Goal: Task Accomplishment & Management: Manage account settings

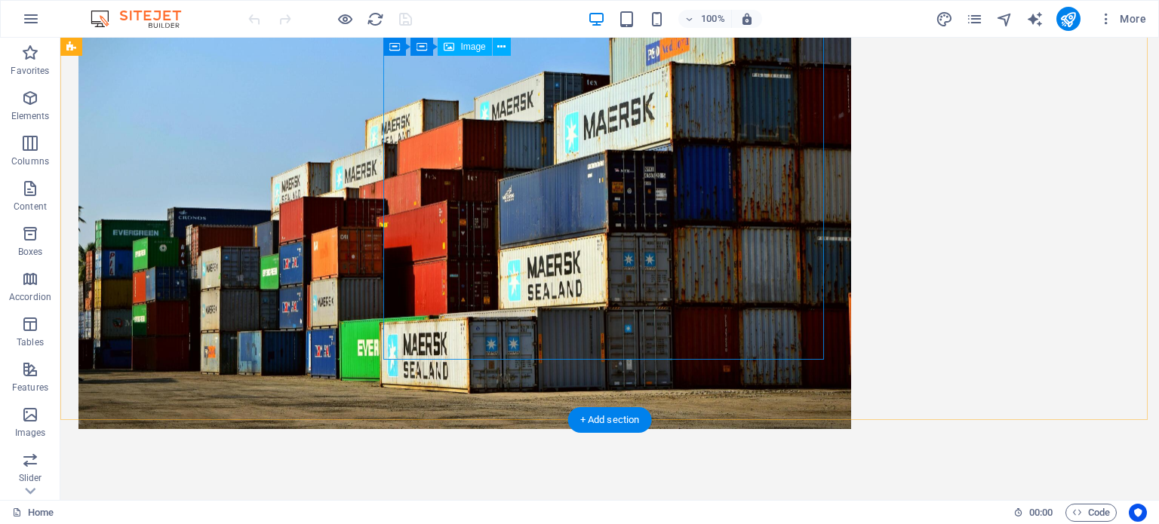
scroll to position [3470, 0]
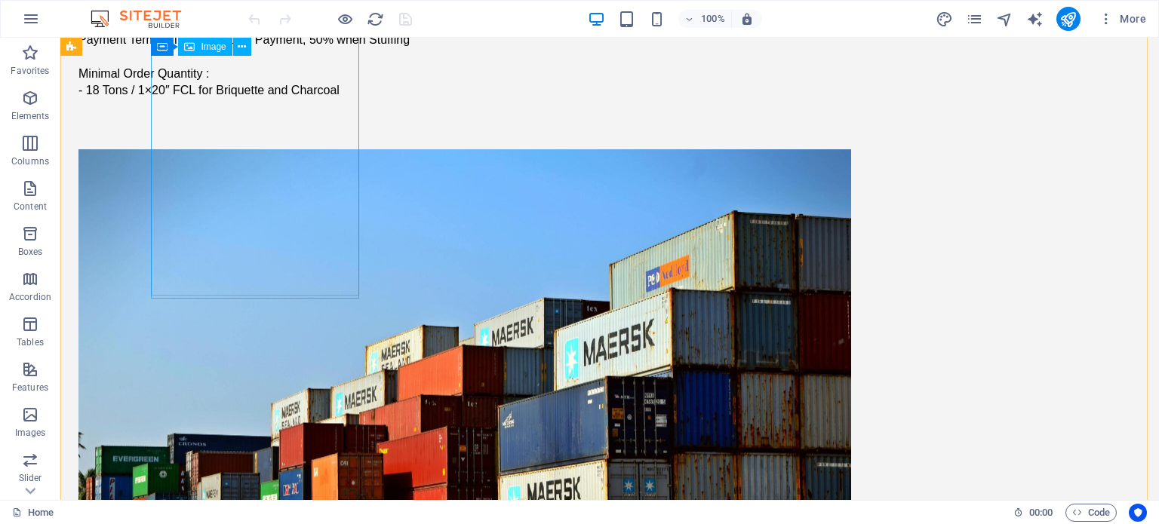
click at [223, 50] on span "Image" at bounding box center [213, 46] width 25 height 9
click at [241, 48] on icon at bounding box center [242, 47] width 8 height 16
click at [192, 48] on icon at bounding box center [189, 47] width 11 height 18
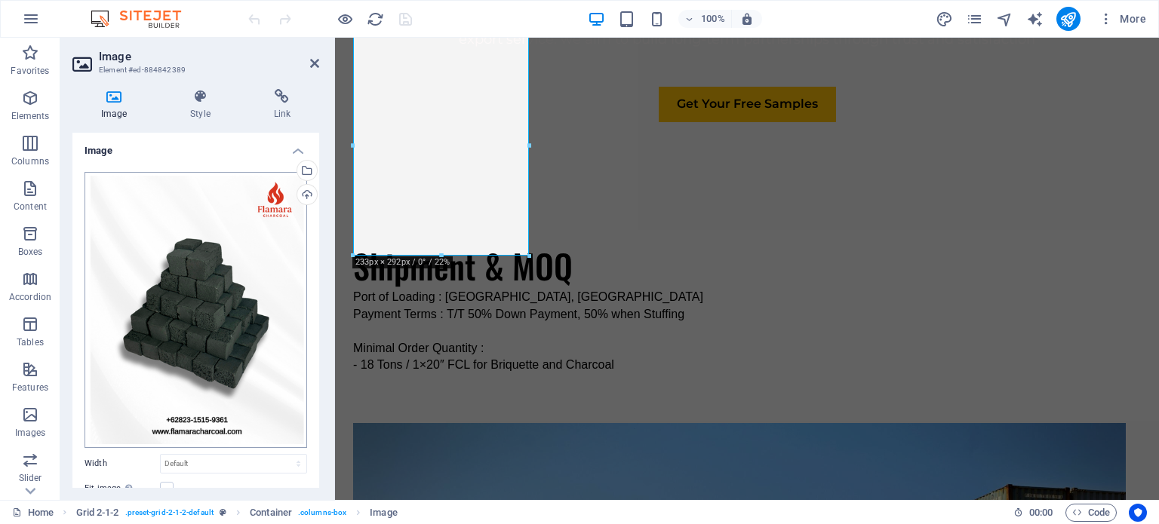
scroll to position [3648, 0]
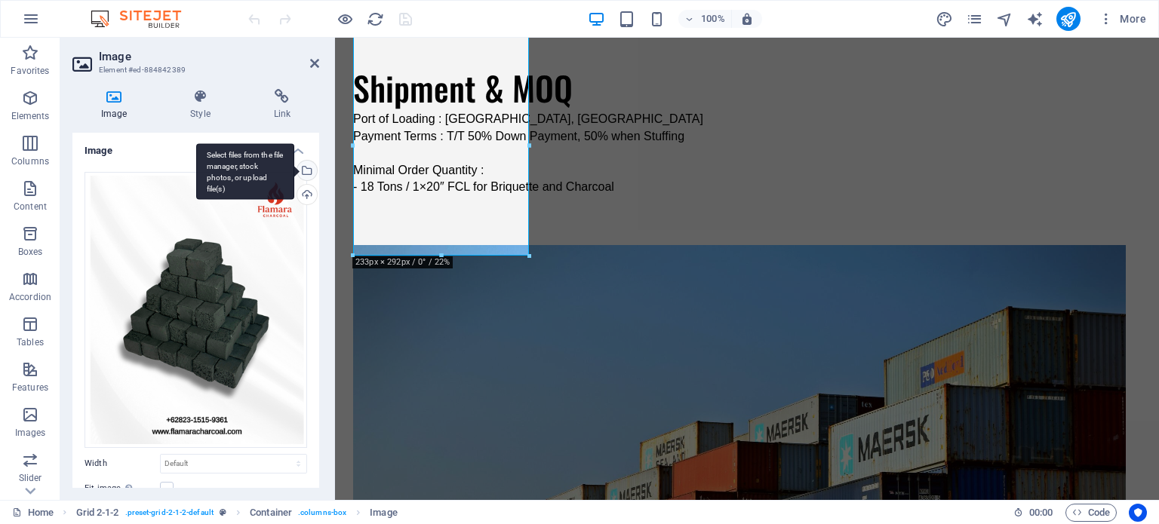
click at [294, 168] on div "Select files from the file manager, stock photos, or upload file(s)" at bounding box center [245, 171] width 98 height 57
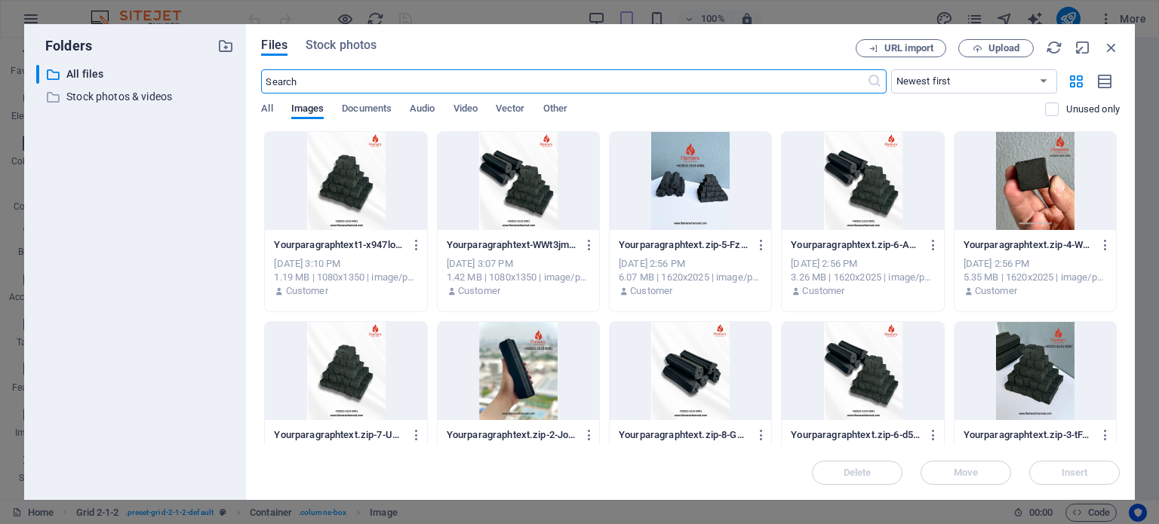
scroll to position [3631, 0]
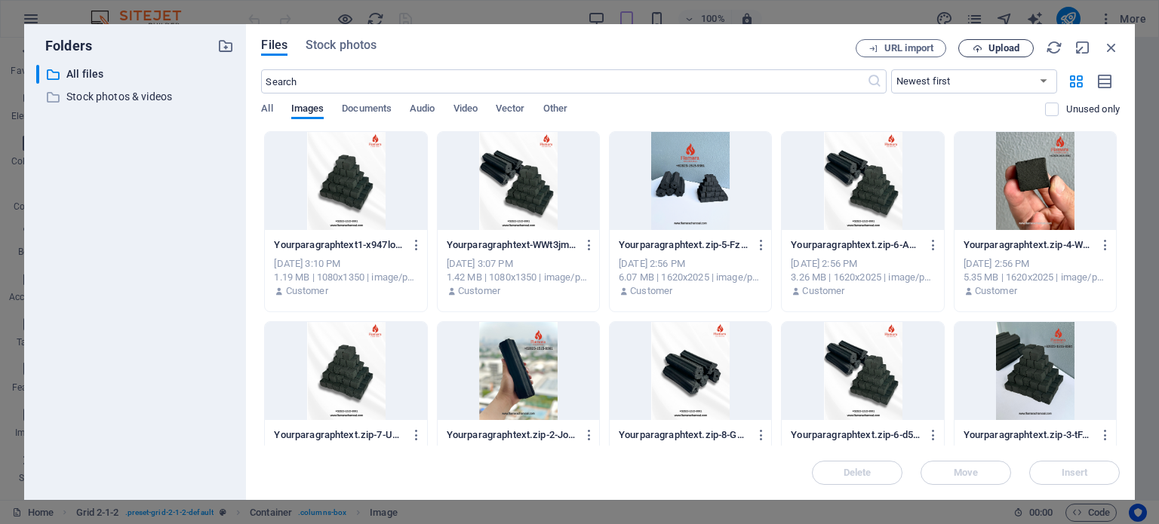
click at [981, 45] on icon "button" at bounding box center [977, 49] width 10 height 10
click at [999, 41] on button "Upload" at bounding box center [995, 48] width 75 height 18
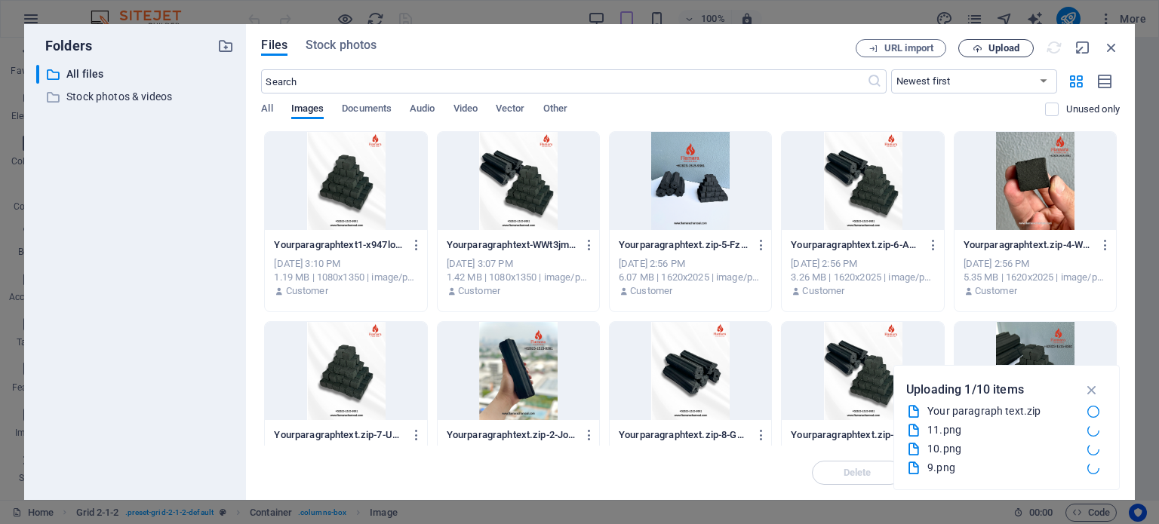
click at [1003, 51] on span "Upload" at bounding box center [1003, 48] width 31 height 9
click at [1089, 411] on icon "button" at bounding box center [1093, 411] width 16 height 15
click at [1090, 410] on icon "button" at bounding box center [1093, 411] width 16 height 15
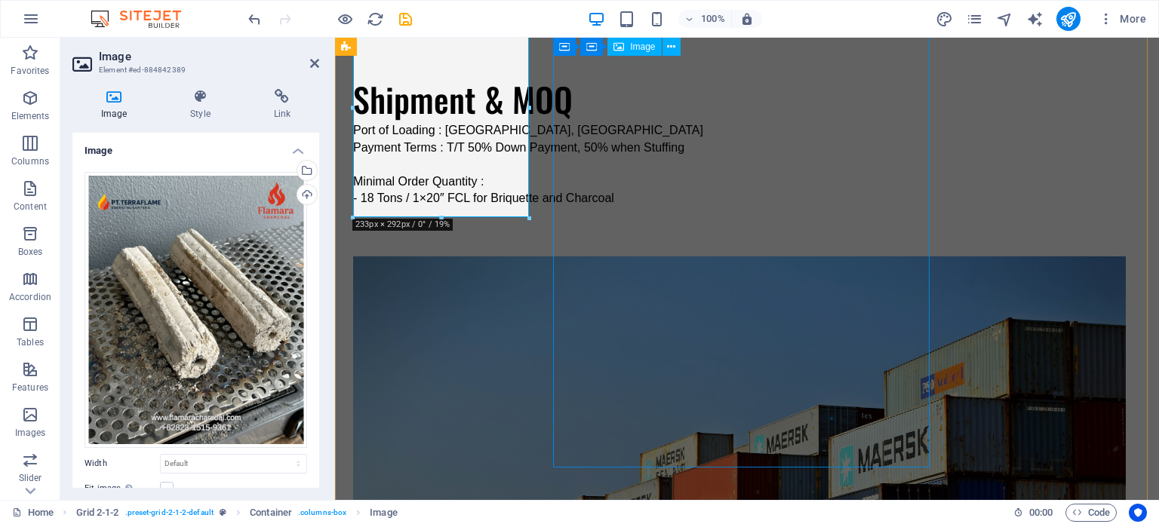
scroll to position [3610, 0]
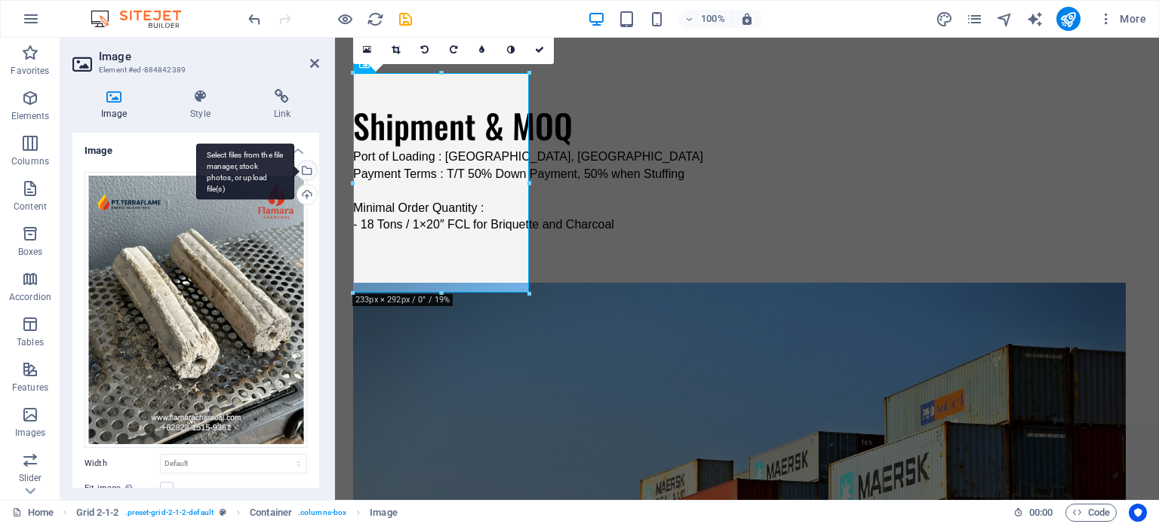
click at [305, 162] on div "Select files from the file manager, stock photos, or upload file(s)" at bounding box center [305, 172] width 23 height 23
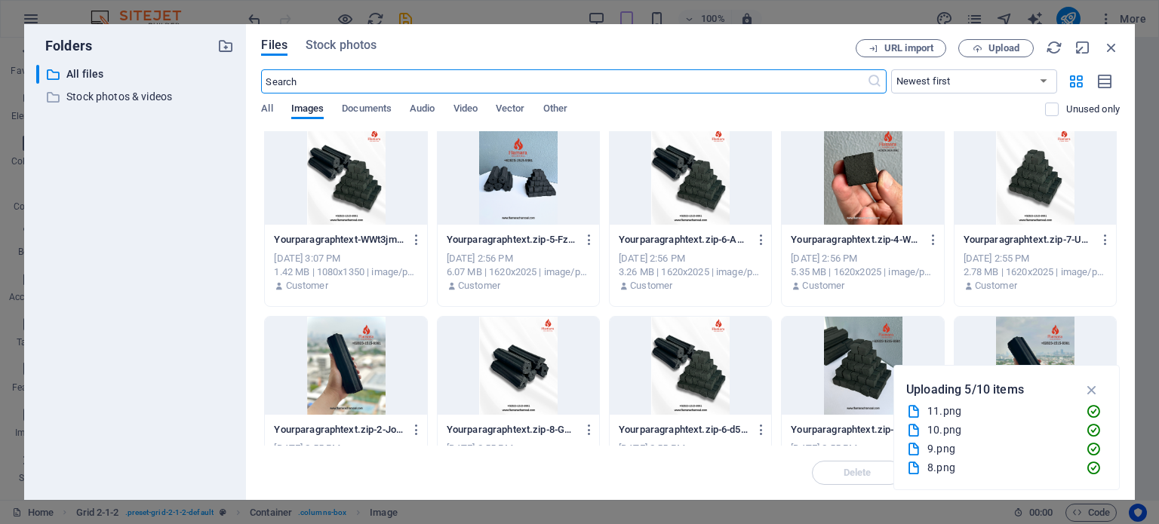
scroll to position [0, 0]
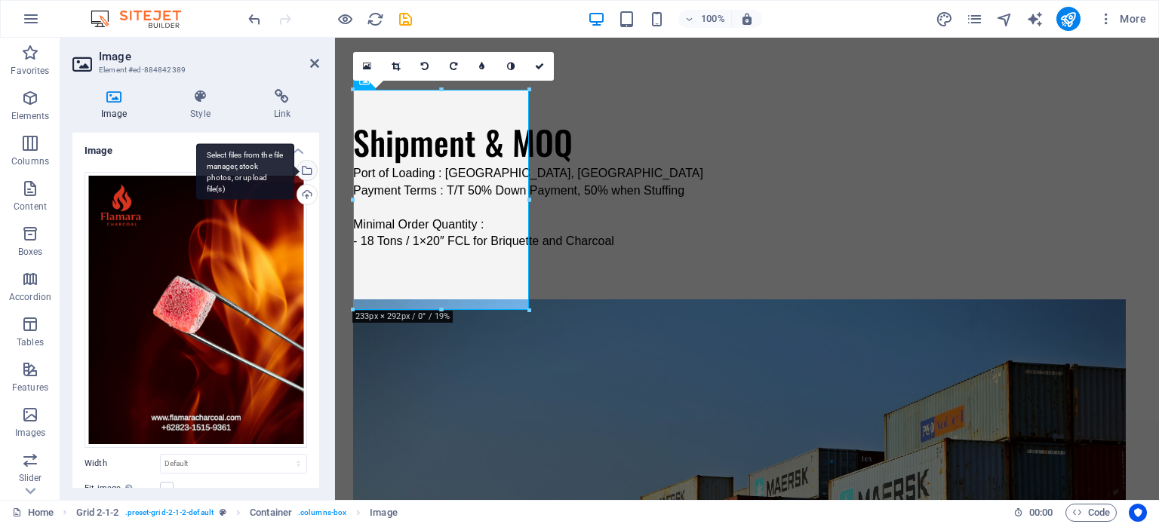
click at [294, 170] on div "Select files from the file manager, stock photos, or upload file(s)" at bounding box center [245, 171] width 98 height 57
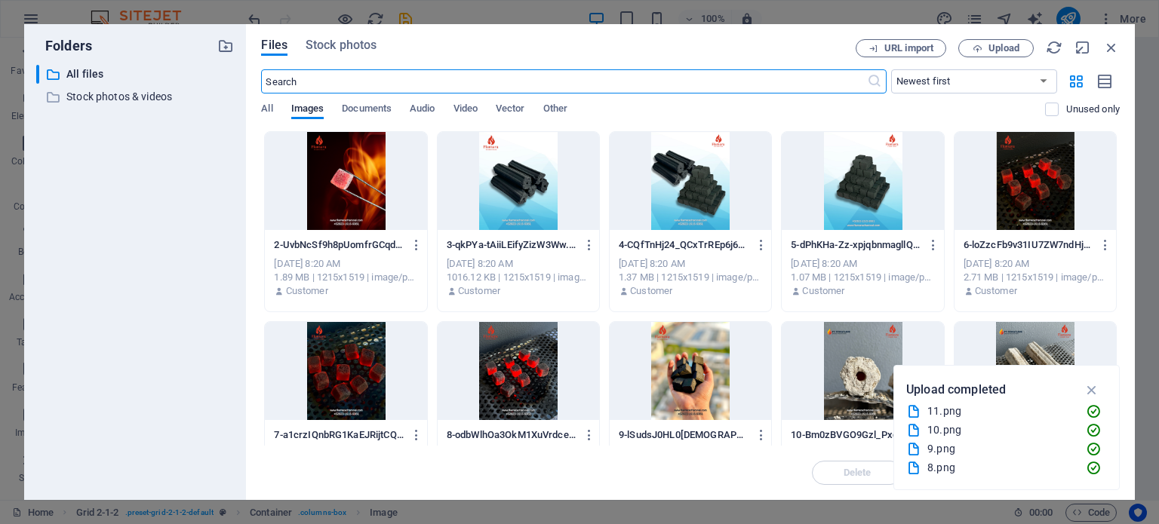
scroll to position [3576, 0]
click at [851, 197] on div at bounding box center [862, 181] width 161 height 98
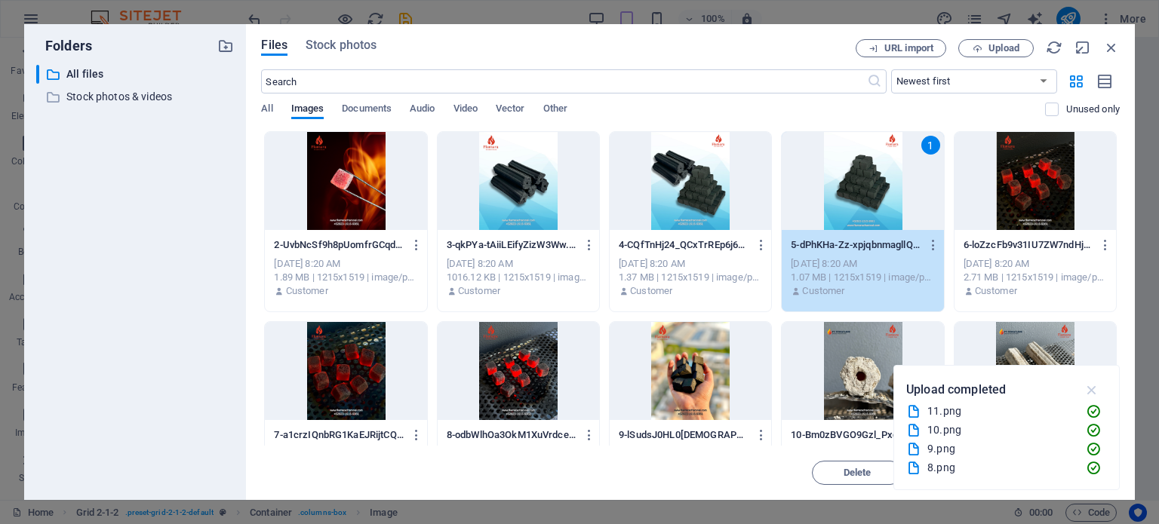
click at [1094, 392] on icon "button" at bounding box center [1091, 390] width 17 height 17
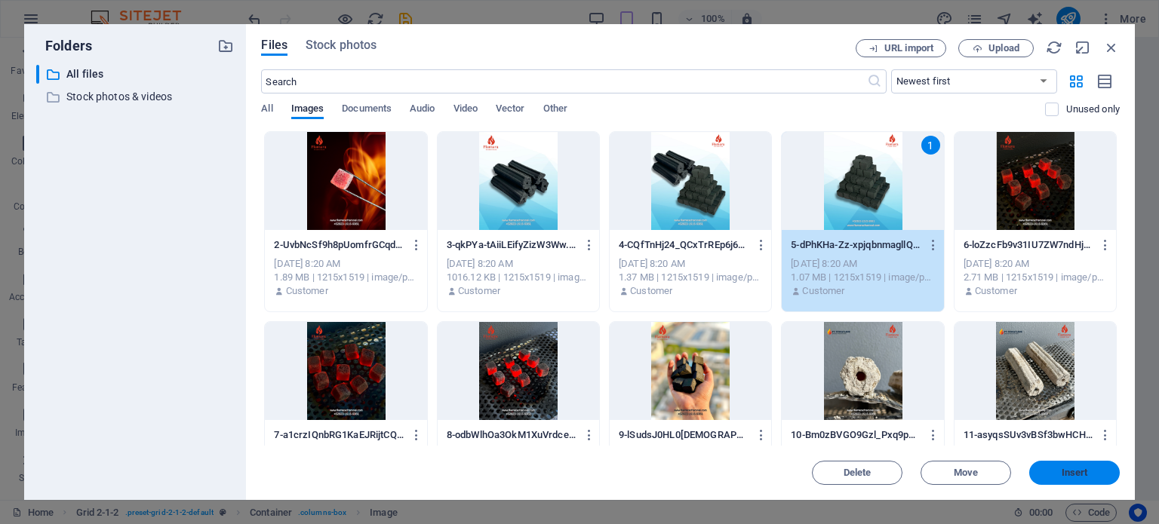
click at [1043, 469] on span "Insert" at bounding box center [1074, 472] width 78 height 9
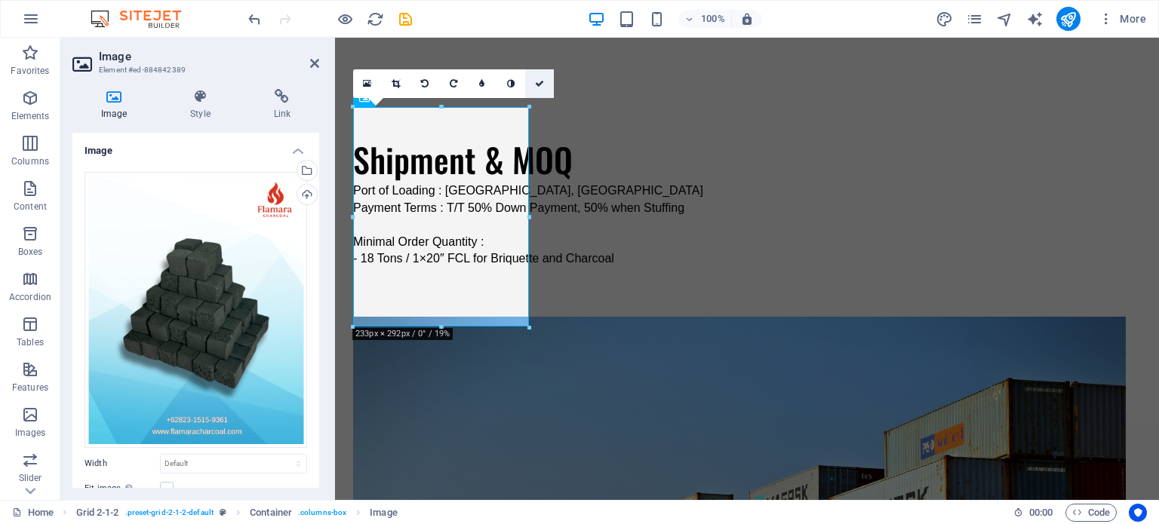
click at [534, 87] on link at bounding box center [539, 83] width 29 height 29
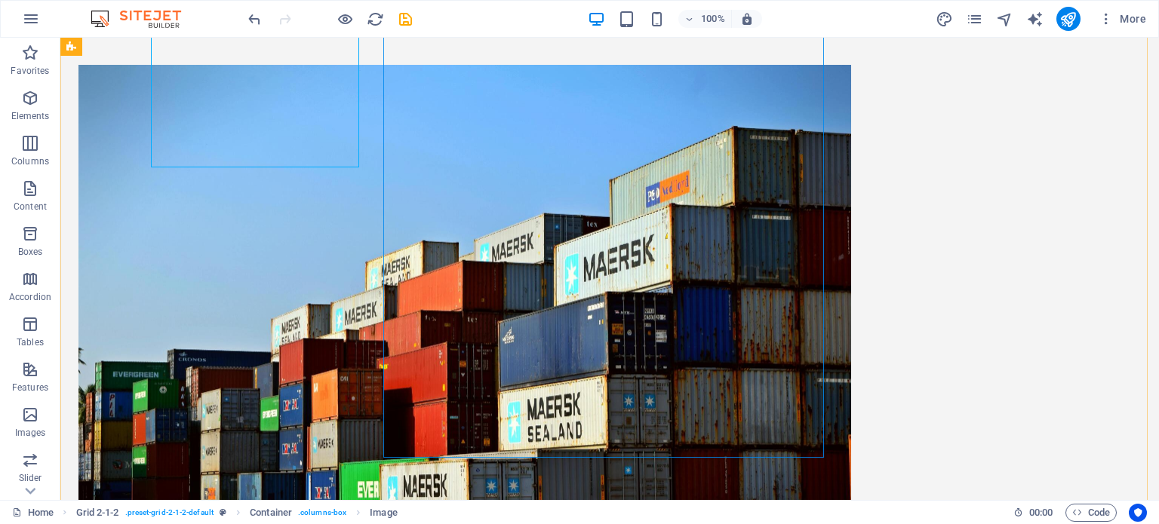
scroll to position [3600, 0]
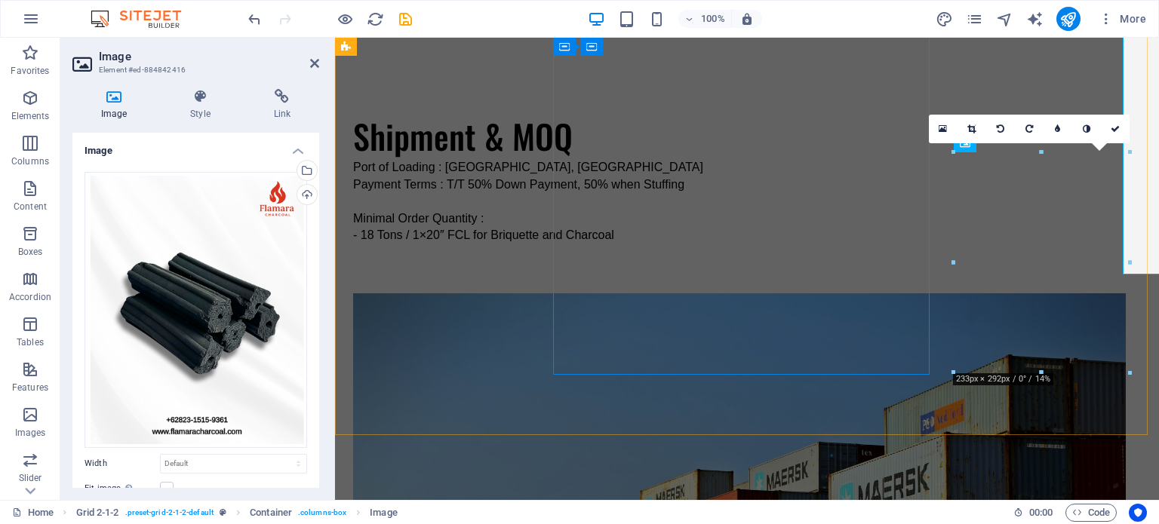
scroll to position [3778, 0]
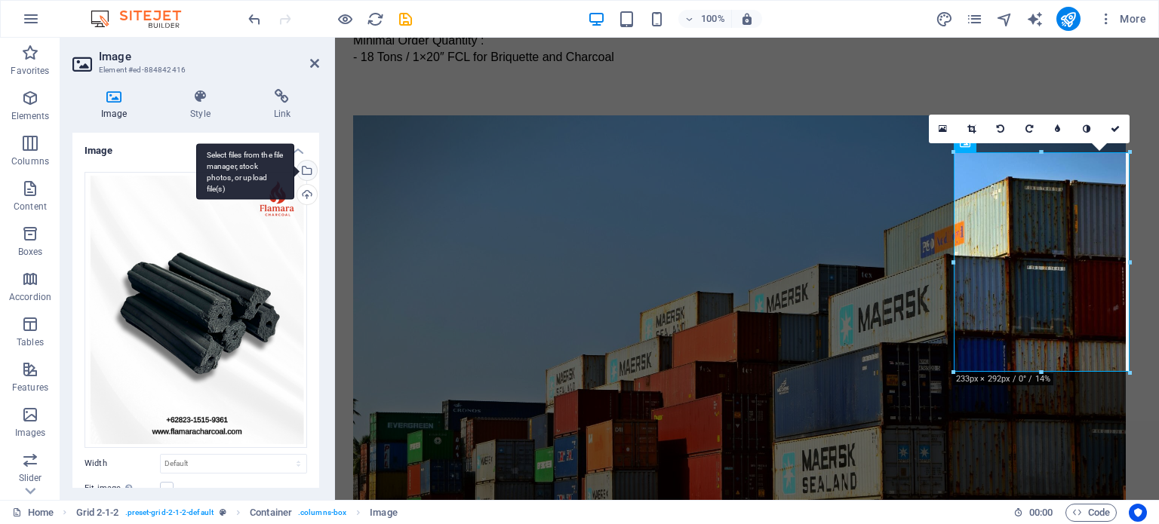
click at [294, 174] on div "Select files from the file manager, stock photos, or upload file(s)" at bounding box center [245, 171] width 98 height 57
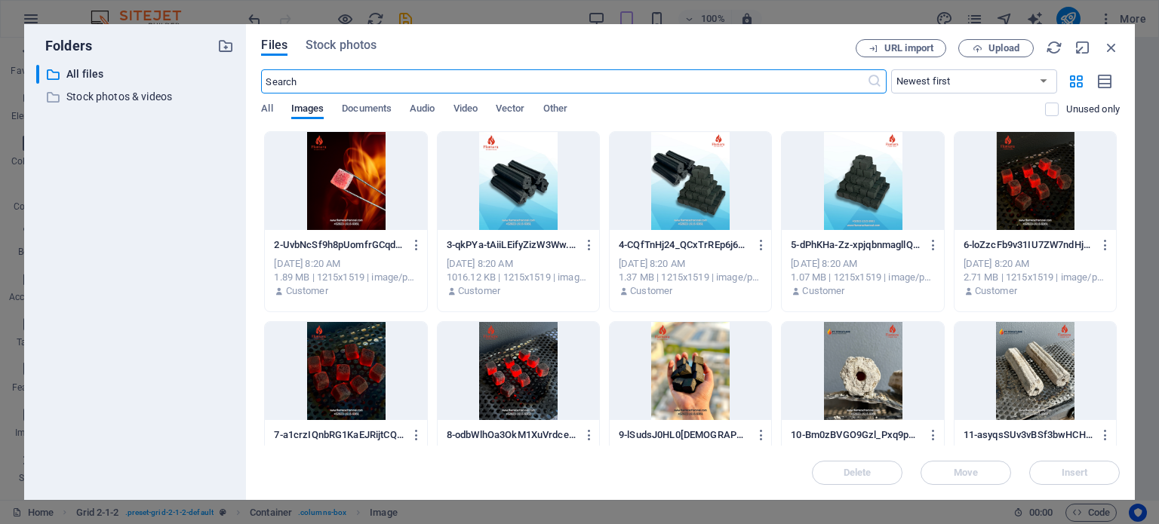
scroll to position [3761, 0]
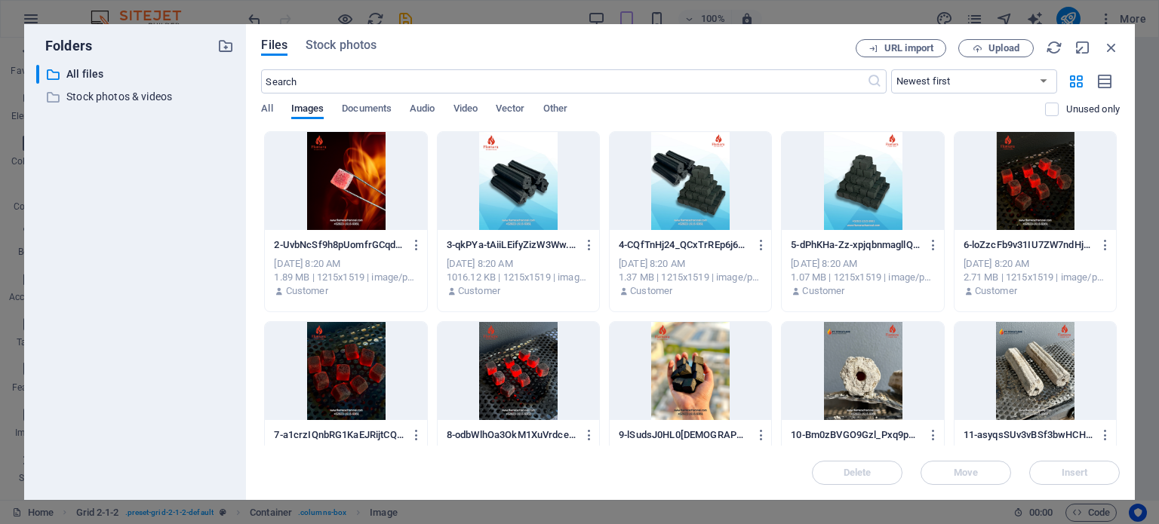
click at [509, 187] on div at bounding box center [518, 181] width 161 height 98
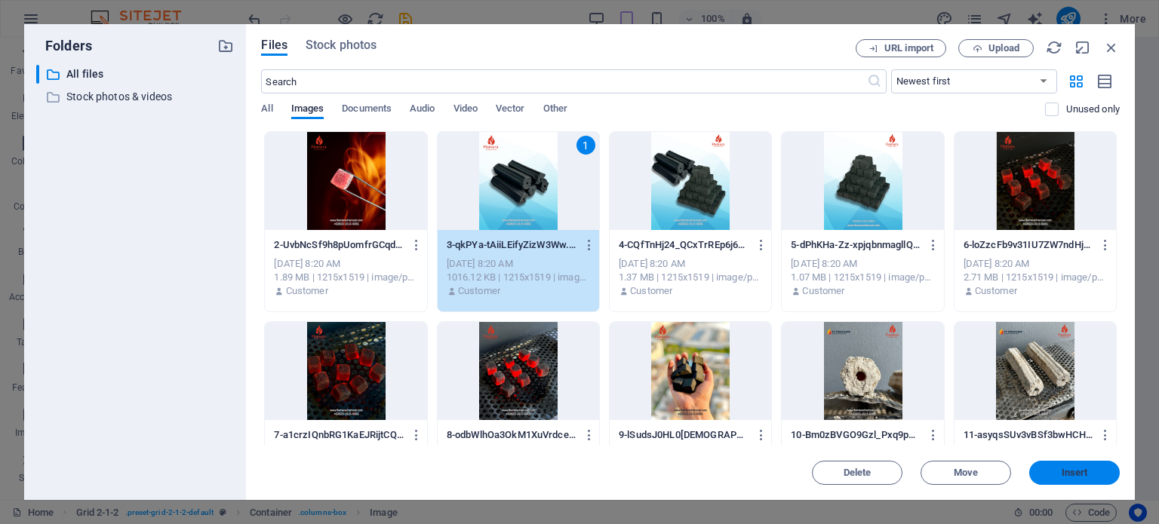
click at [1068, 483] on button "Insert" at bounding box center [1074, 473] width 91 height 24
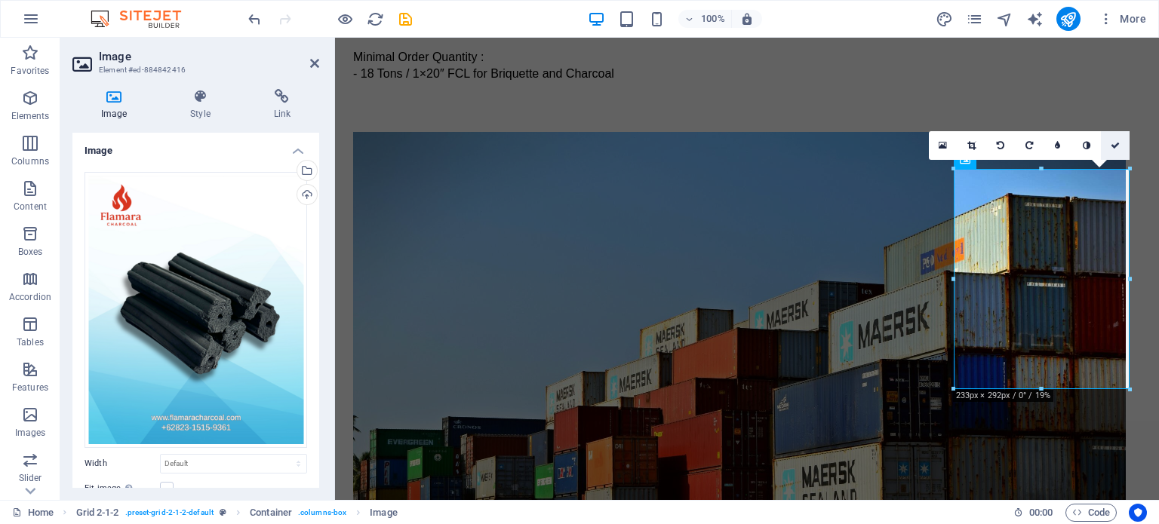
click at [1111, 152] on link at bounding box center [1115, 145] width 29 height 29
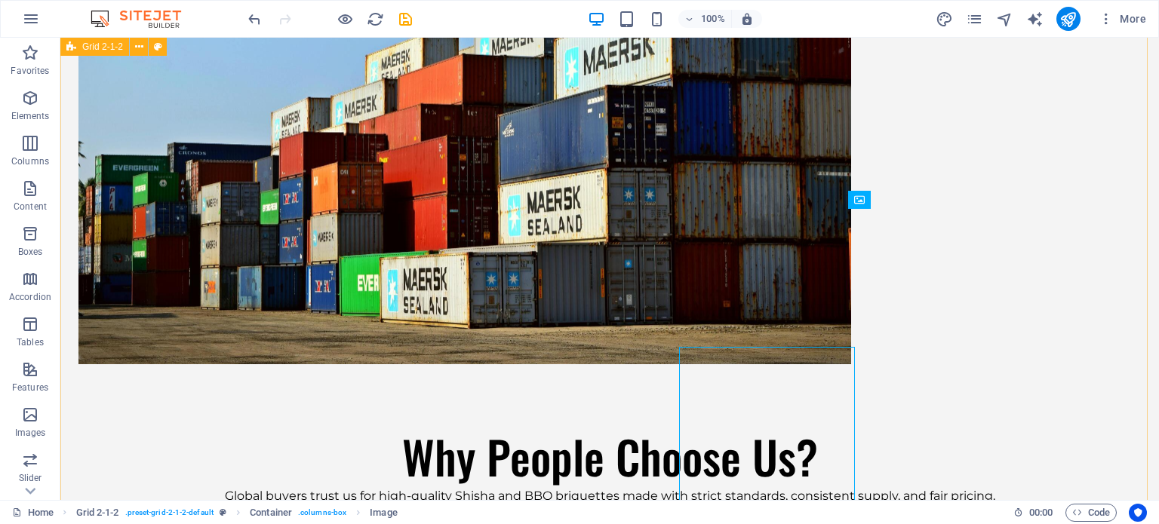
scroll to position [3583, 0]
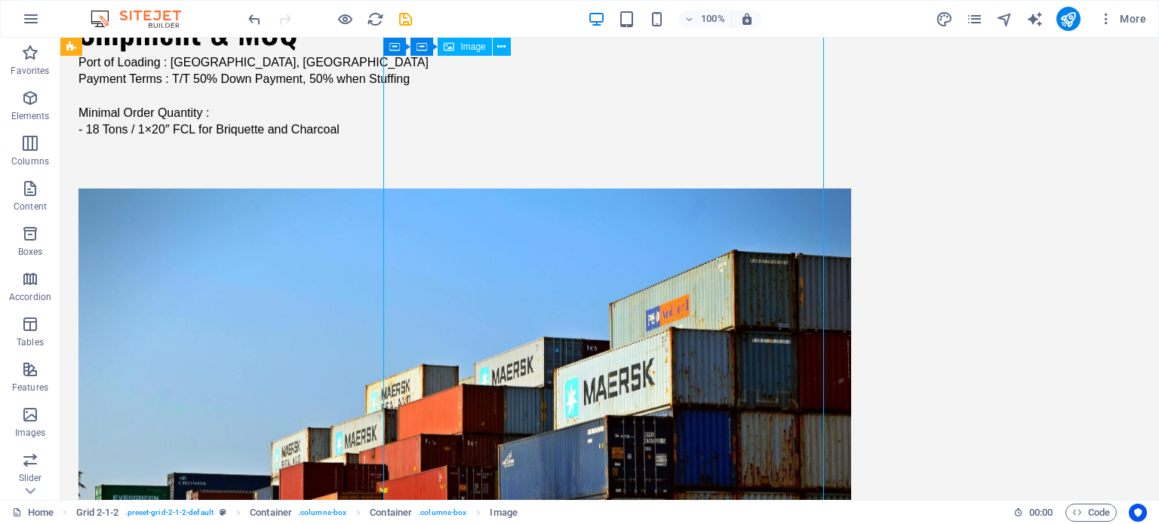
scroll to position [3357, 0]
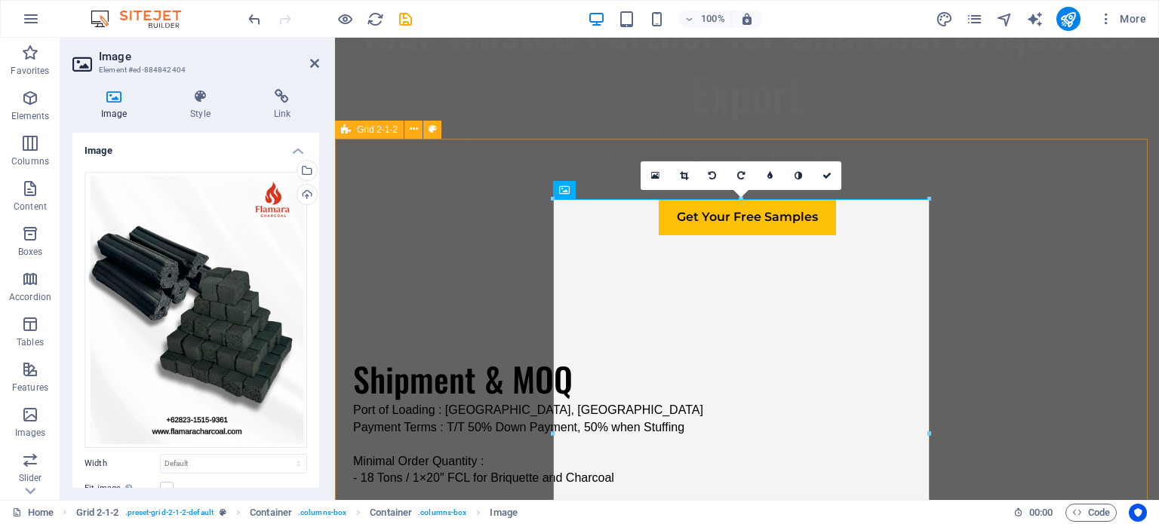
scroll to position [3484, 0]
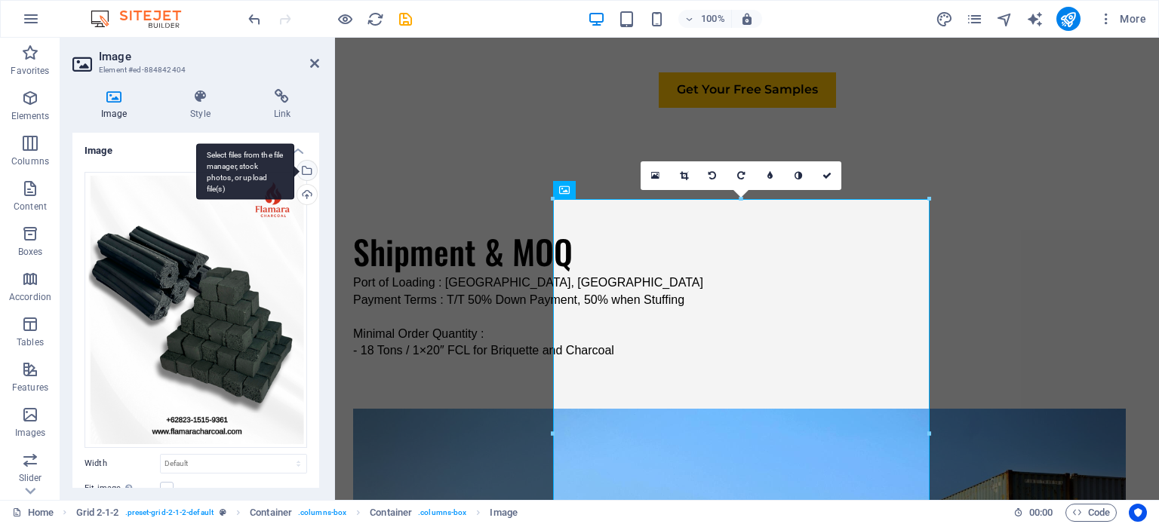
click at [294, 174] on div "Select files from the file manager, stock photos, or upload file(s)" at bounding box center [245, 171] width 98 height 57
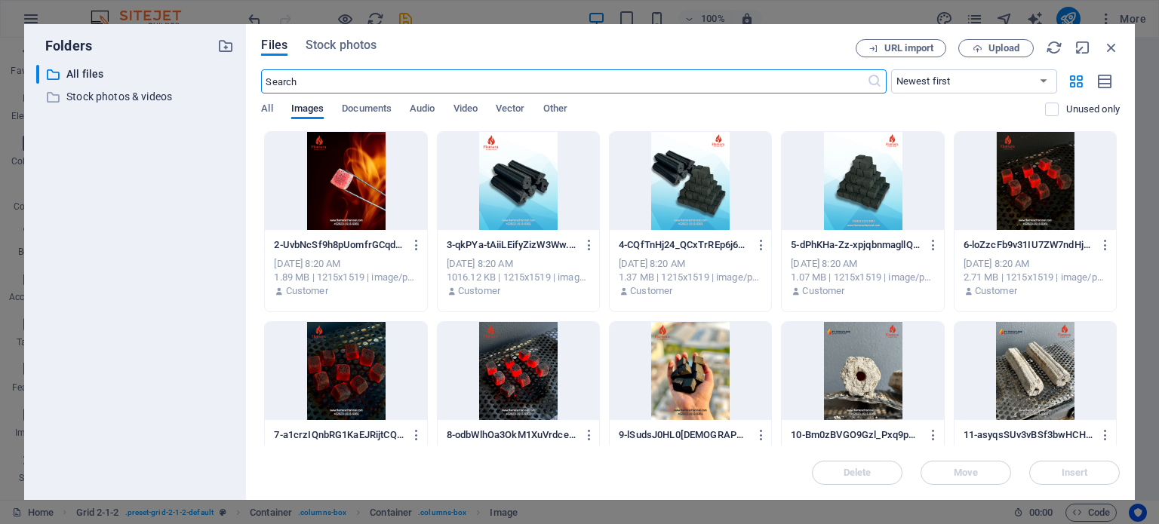
scroll to position [3539, 0]
click at [691, 196] on div at bounding box center [690, 181] width 161 height 98
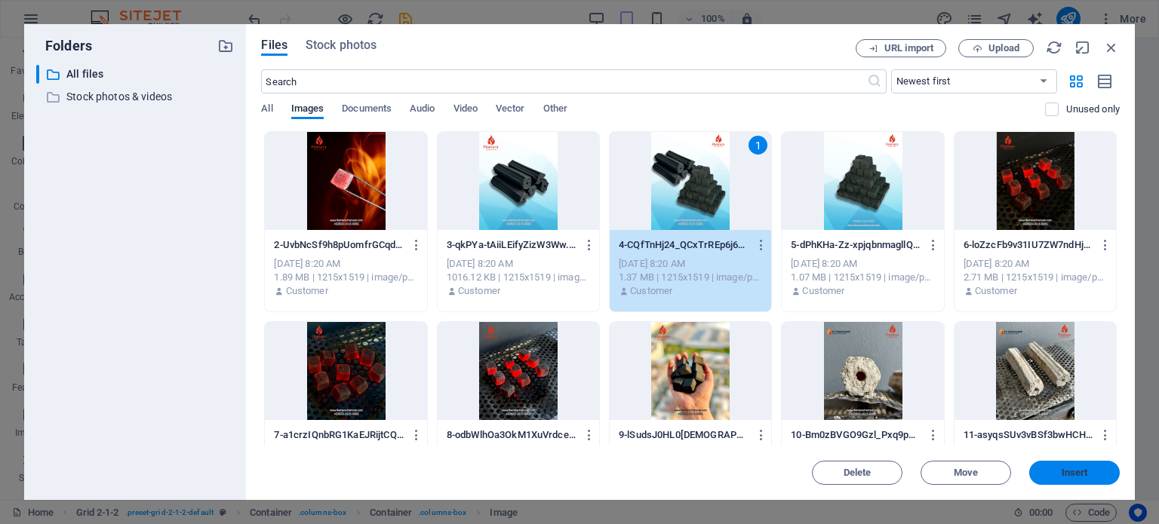
click at [1086, 473] on span "Insert" at bounding box center [1074, 472] width 26 height 9
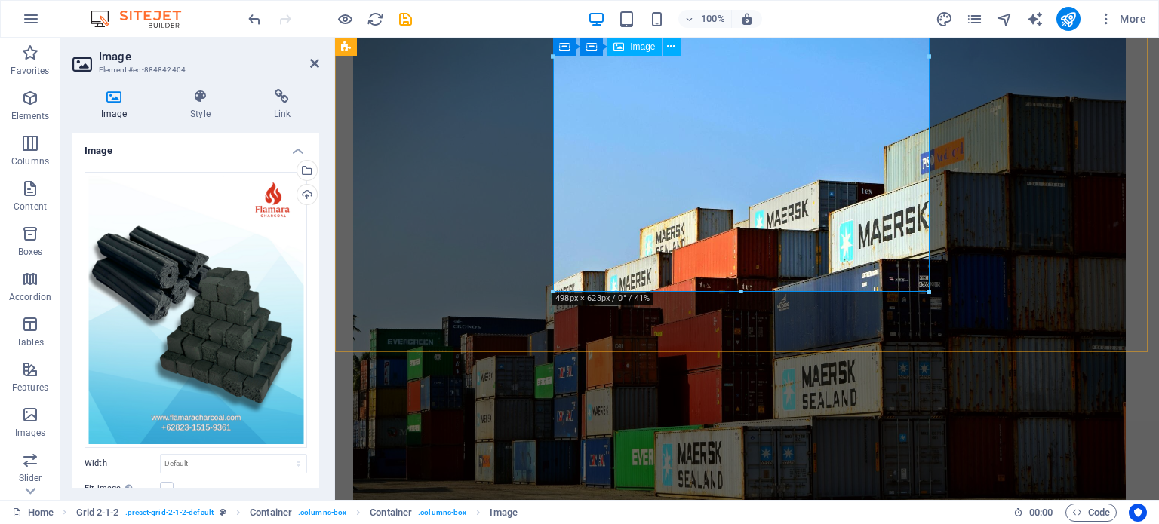
scroll to position [3635, 0]
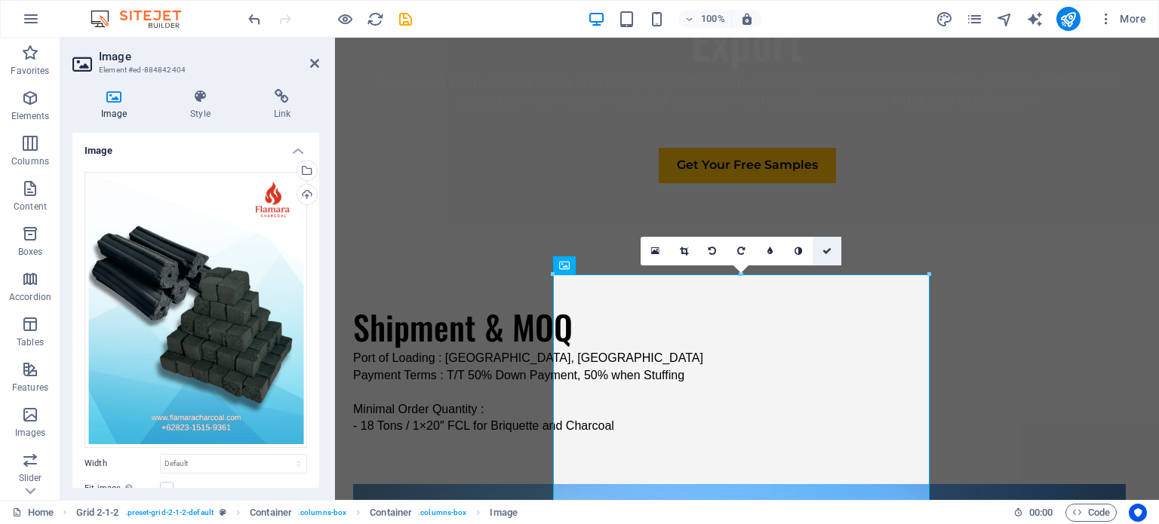
click at [827, 256] on link at bounding box center [826, 251] width 29 height 29
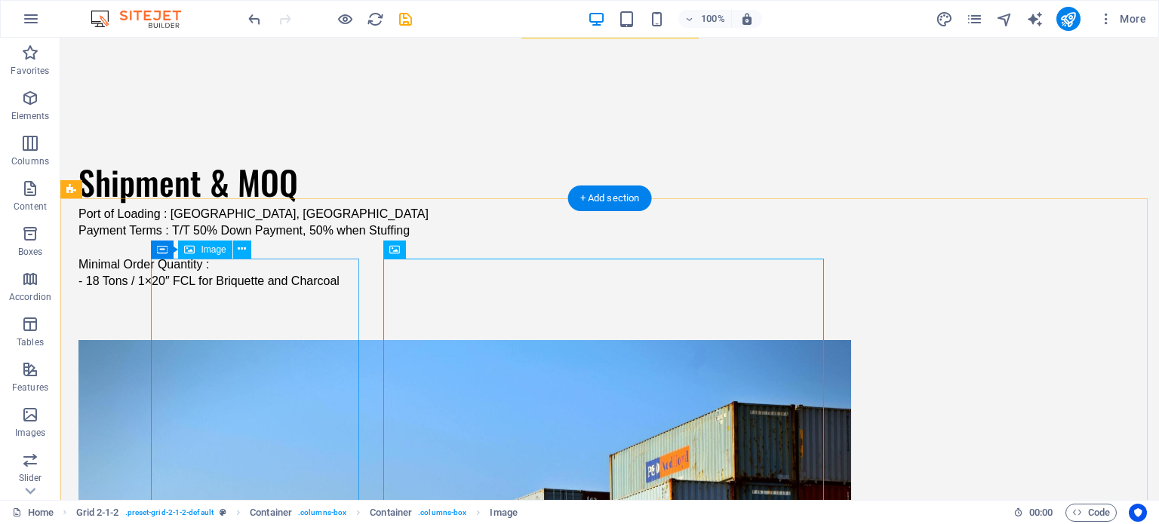
scroll to position [3281, 0]
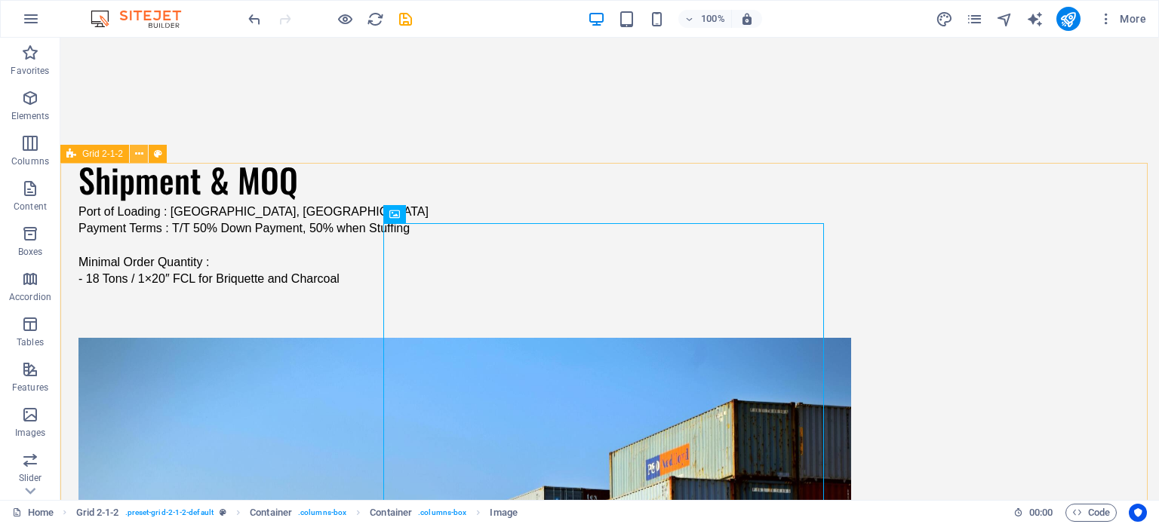
click at [141, 155] on icon at bounding box center [139, 154] width 8 height 16
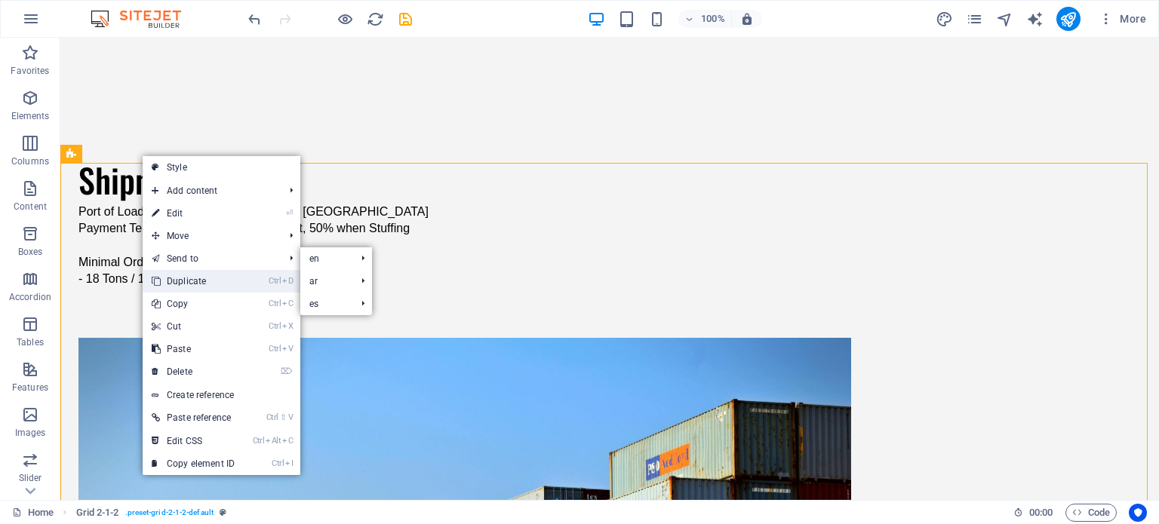
click at [207, 283] on link "Ctrl D Duplicate" at bounding box center [193, 281] width 101 height 23
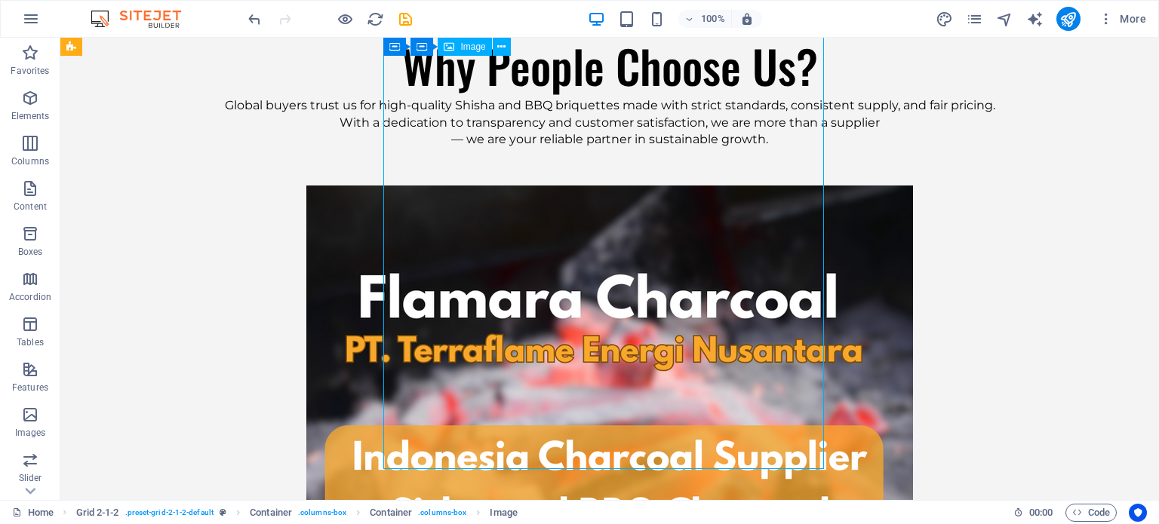
scroll to position [4107, 0]
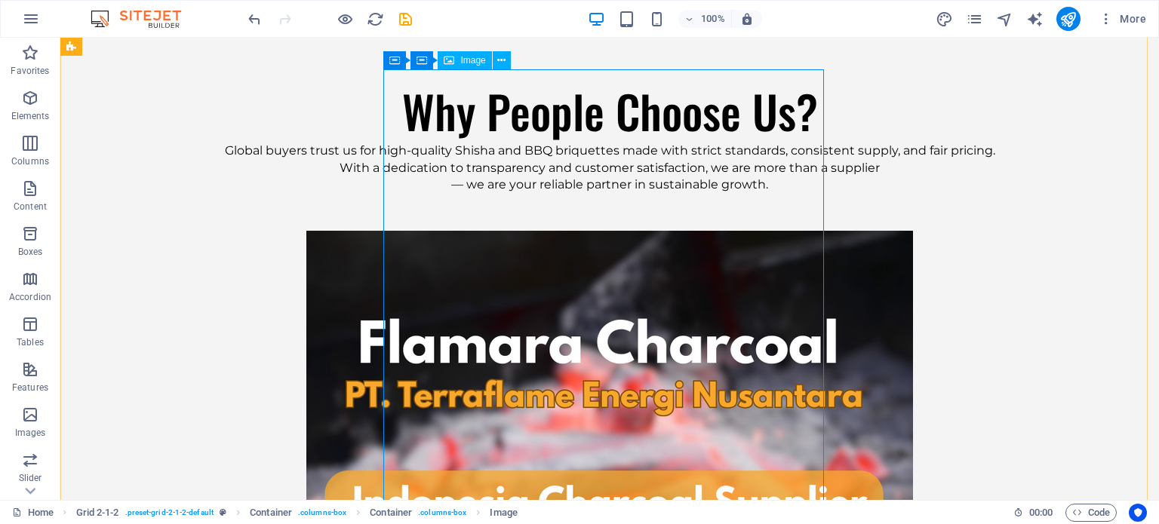
click at [447, 65] on icon at bounding box center [449, 60] width 11 height 18
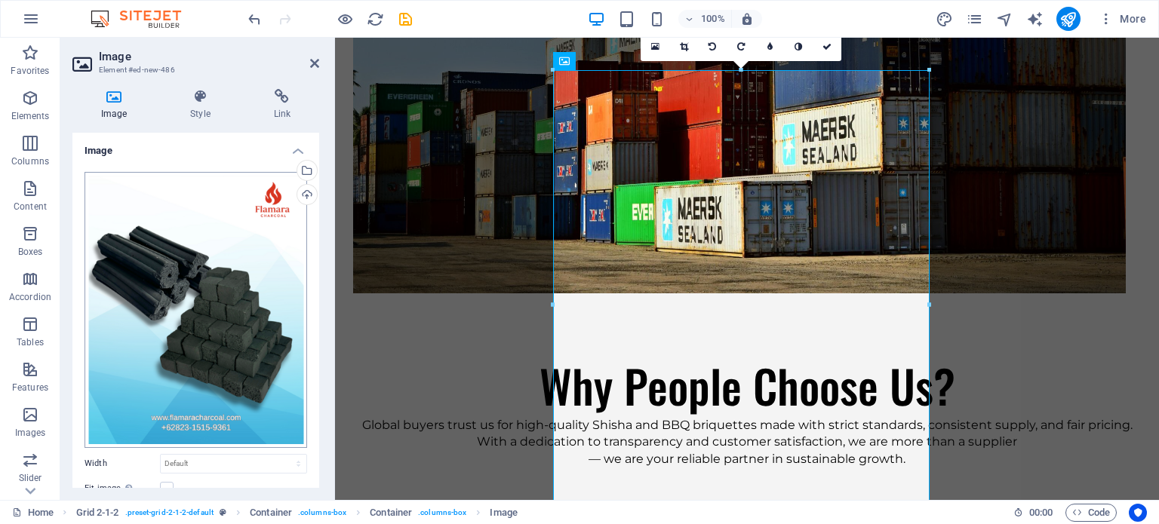
scroll to position [4204, 0]
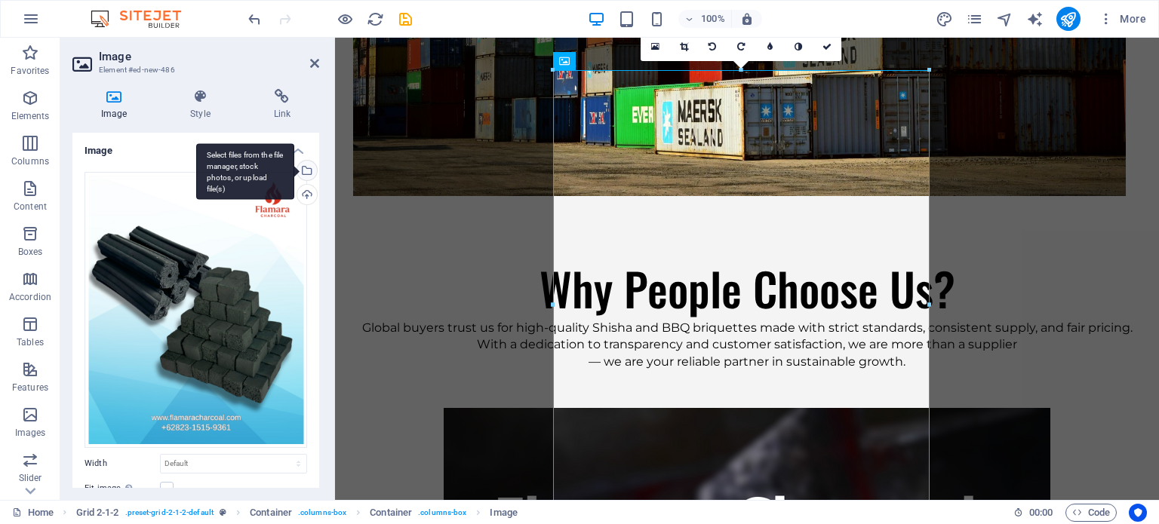
click at [306, 164] on div "Select files from the file manager, stock photos, or upload file(s)" at bounding box center [305, 172] width 23 height 23
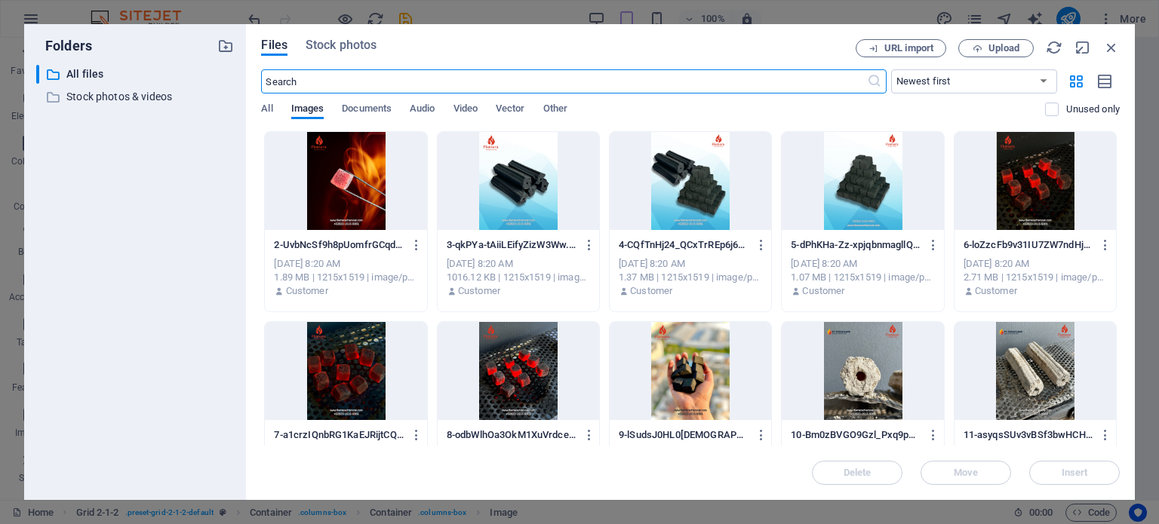
scroll to position [4187, 0]
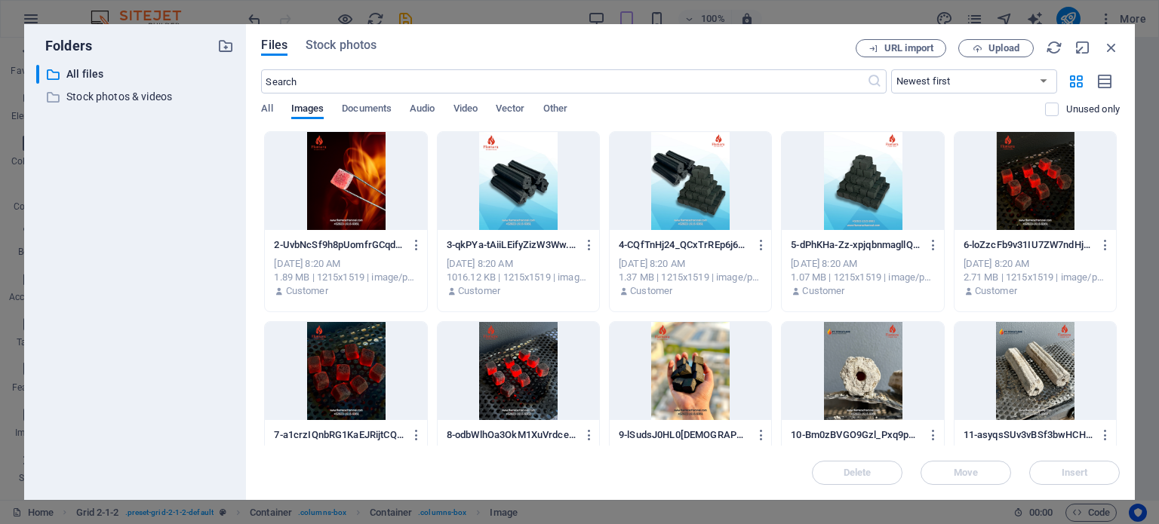
click at [332, 158] on div at bounding box center [345, 181] width 161 height 98
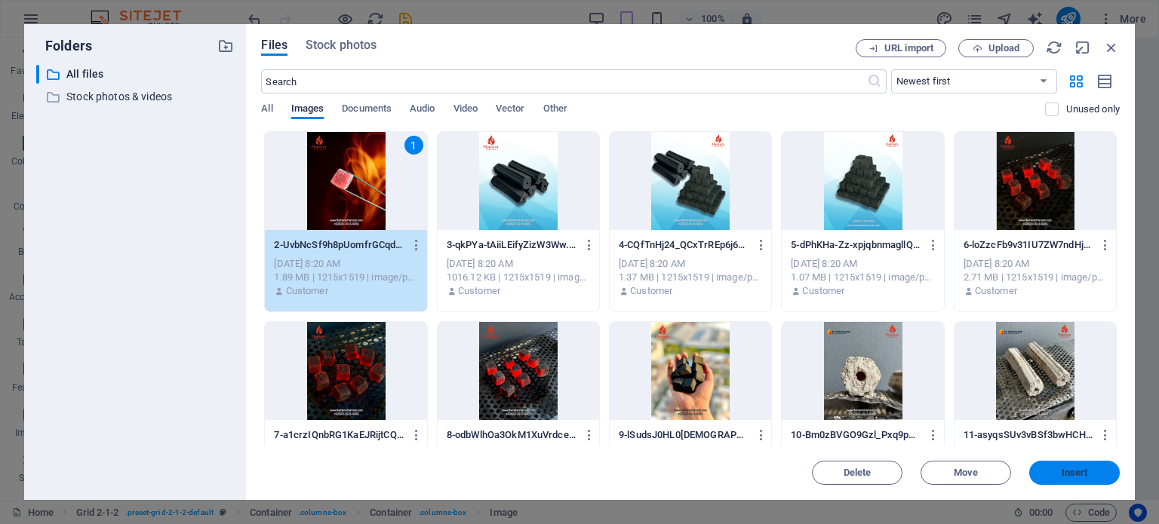
click at [1069, 473] on span "Insert" at bounding box center [1074, 472] width 26 height 9
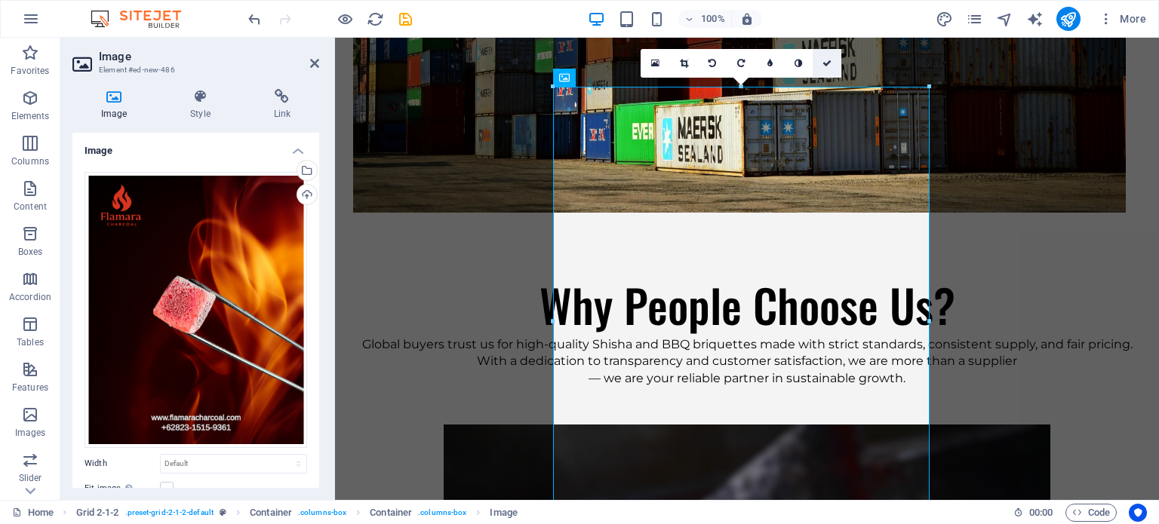
click at [821, 63] on link at bounding box center [826, 63] width 29 height 29
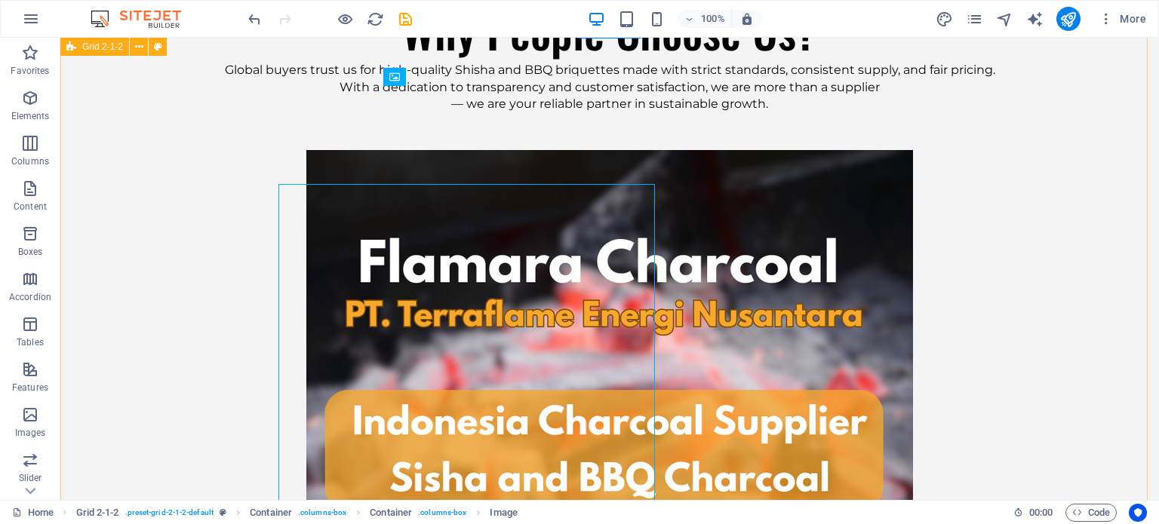
scroll to position [4090, 0]
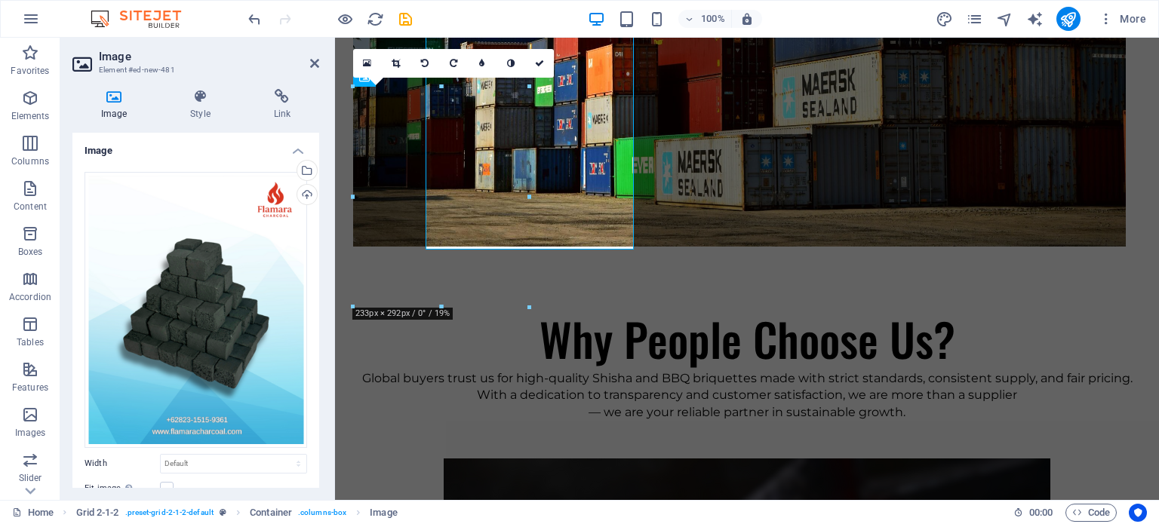
scroll to position [4187, 0]
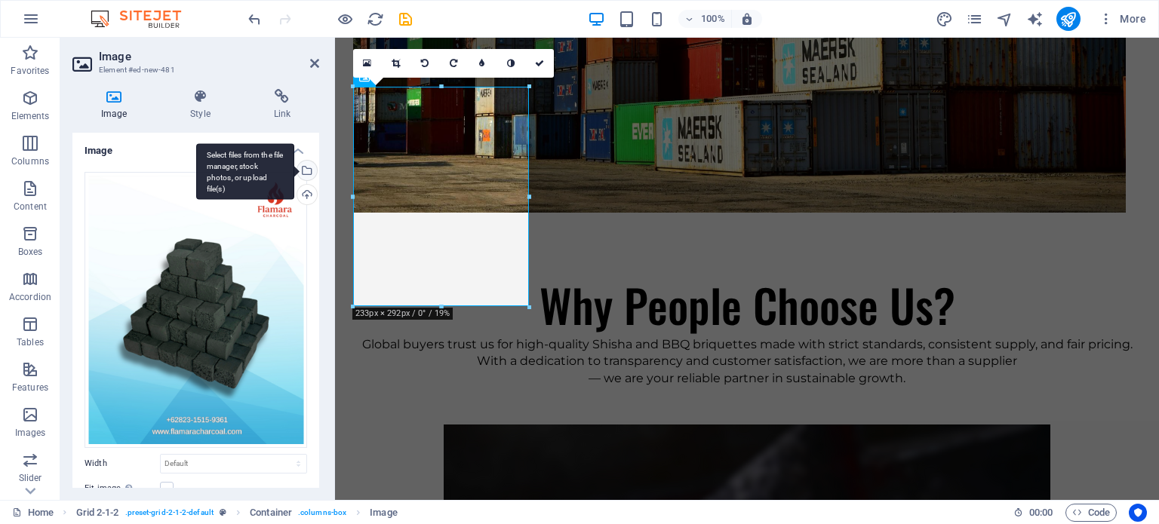
click at [294, 171] on div "Select files from the file manager, stock photos, or upload file(s)" at bounding box center [245, 171] width 98 height 57
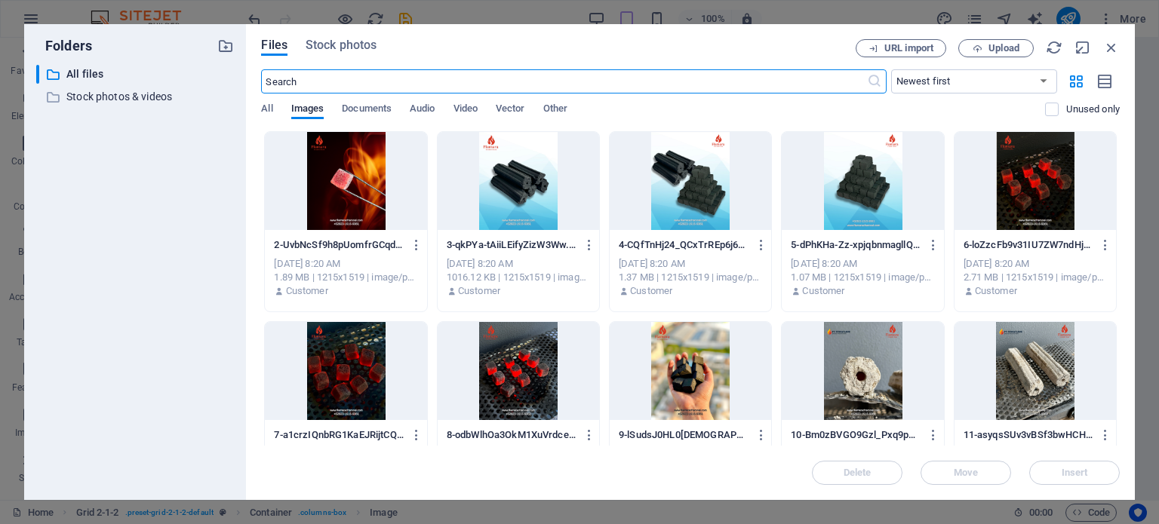
scroll to position [4170, 0]
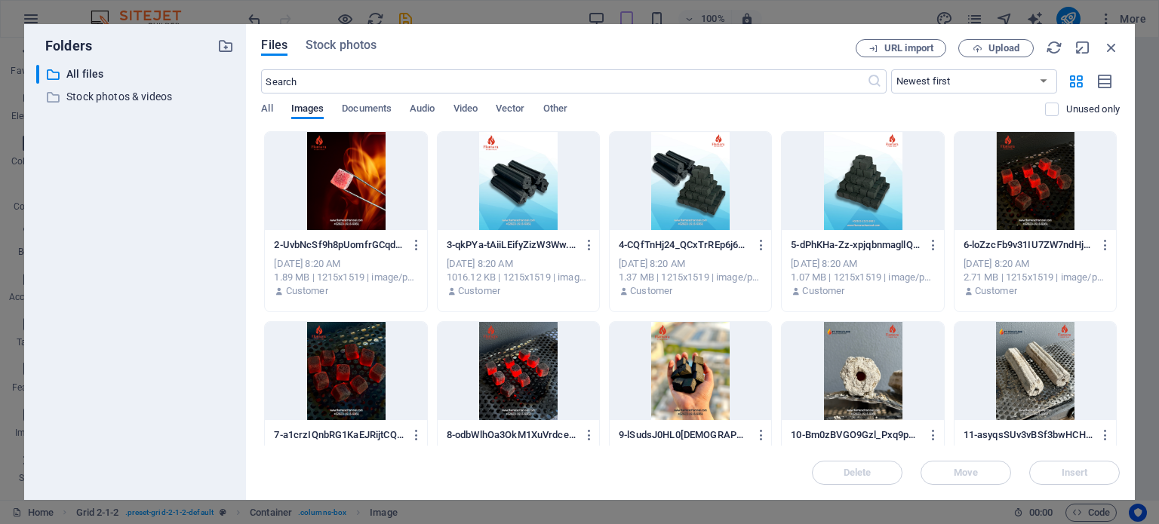
click at [368, 351] on div at bounding box center [345, 371] width 161 height 98
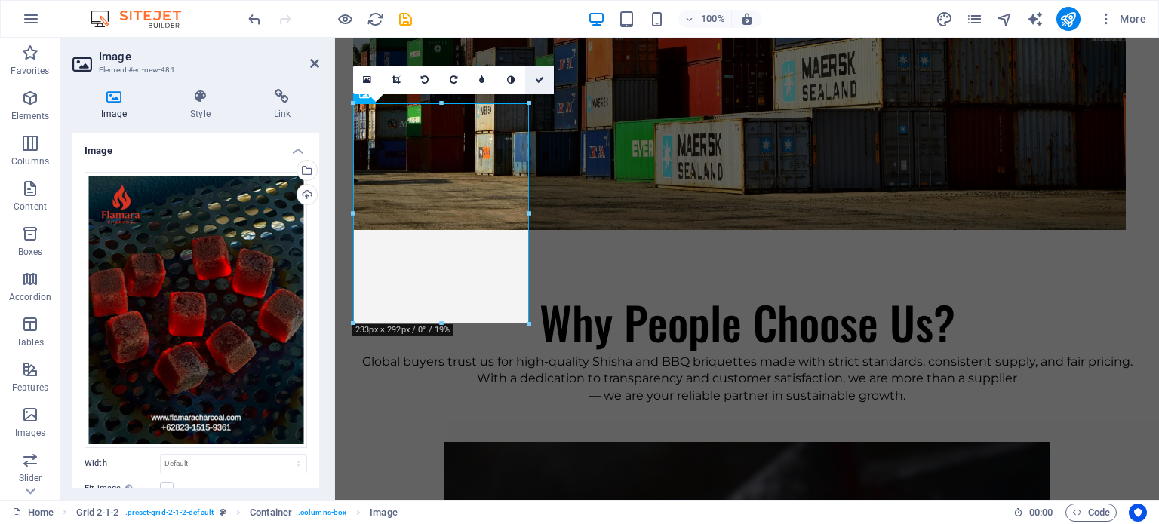
click at [543, 81] on icon at bounding box center [539, 79] width 9 height 9
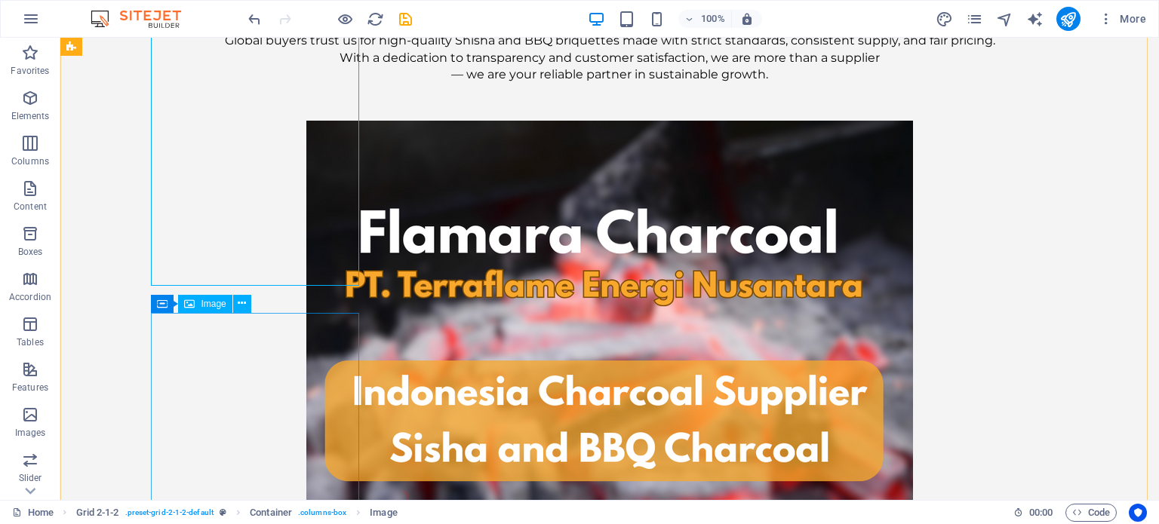
scroll to position [4218, 0]
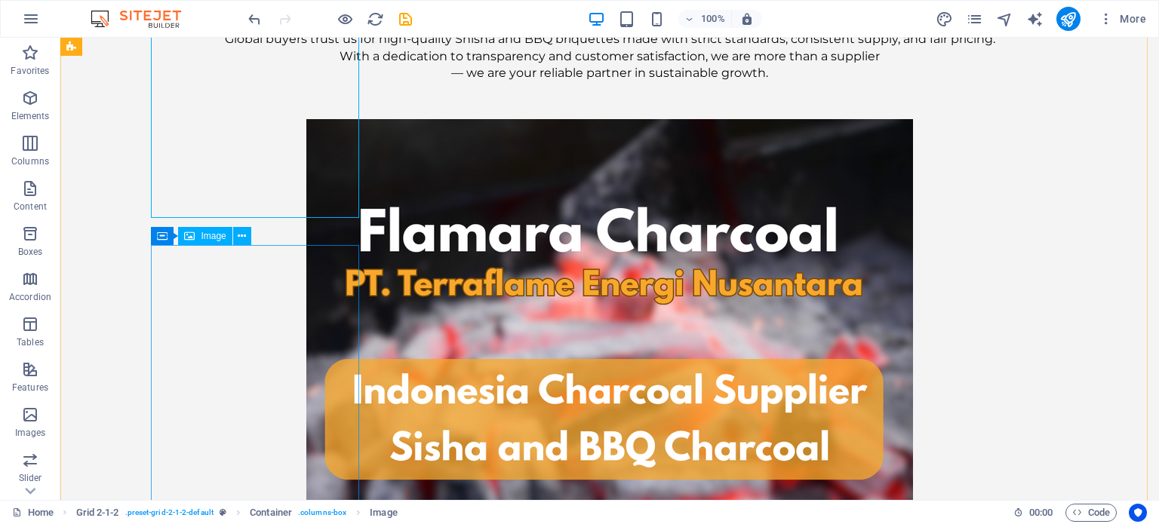
click at [240, 233] on icon at bounding box center [242, 237] width 8 height 16
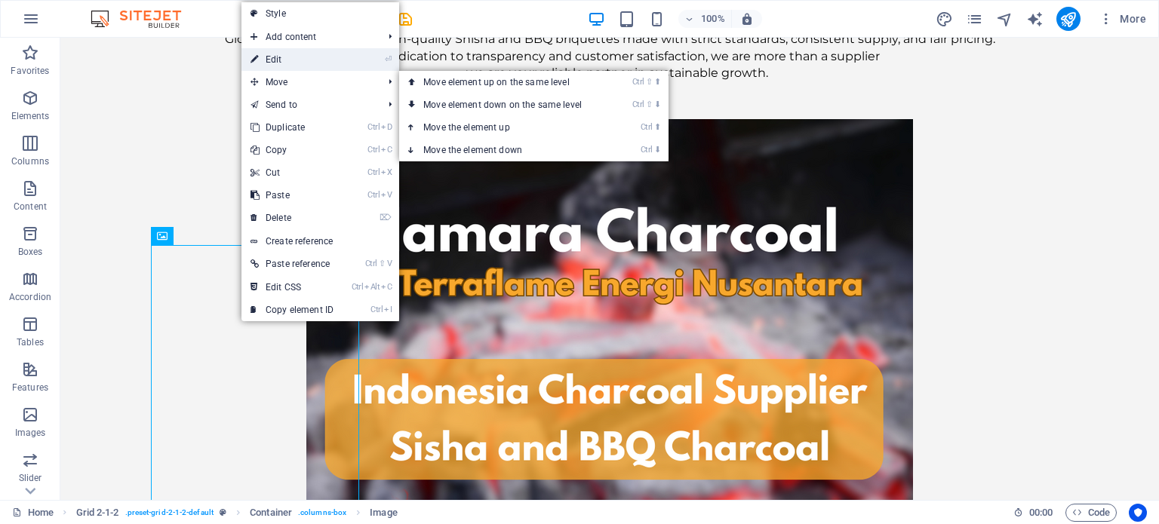
click at [299, 63] on link "⏎ Edit" at bounding box center [291, 59] width 101 height 23
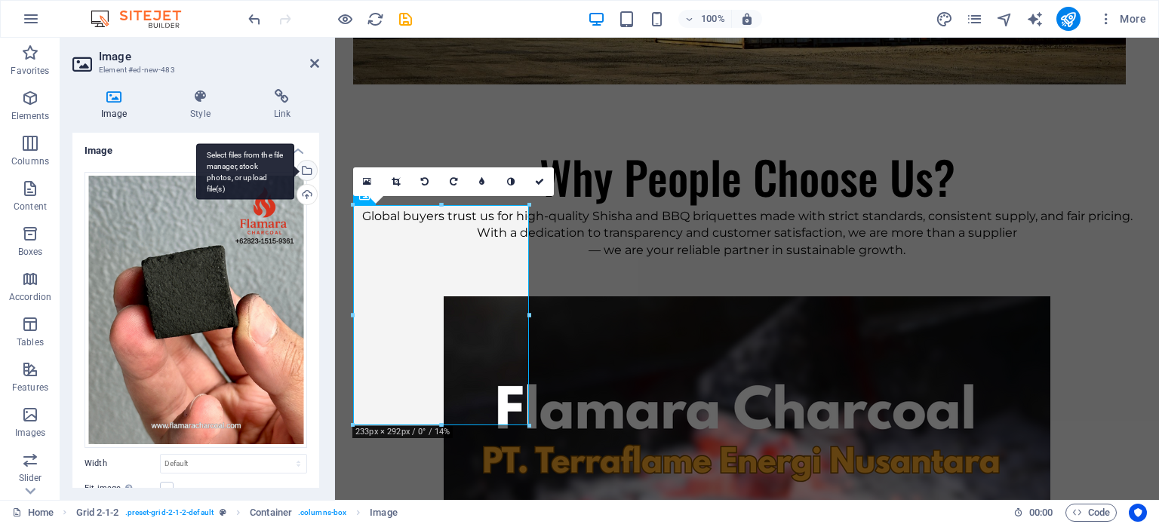
click at [307, 165] on div "Select files from the file manager, stock photos, or upload file(s)" at bounding box center [305, 172] width 23 height 23
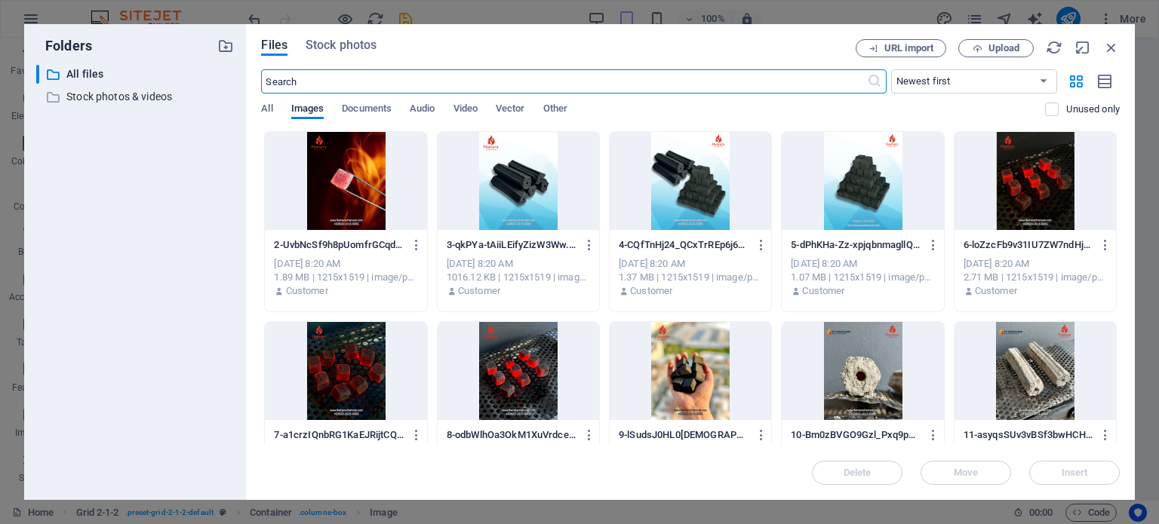
scroll to position [4299, 0]
click at [686, 346] on div at bounding box center [690, 371] width 161 height 98
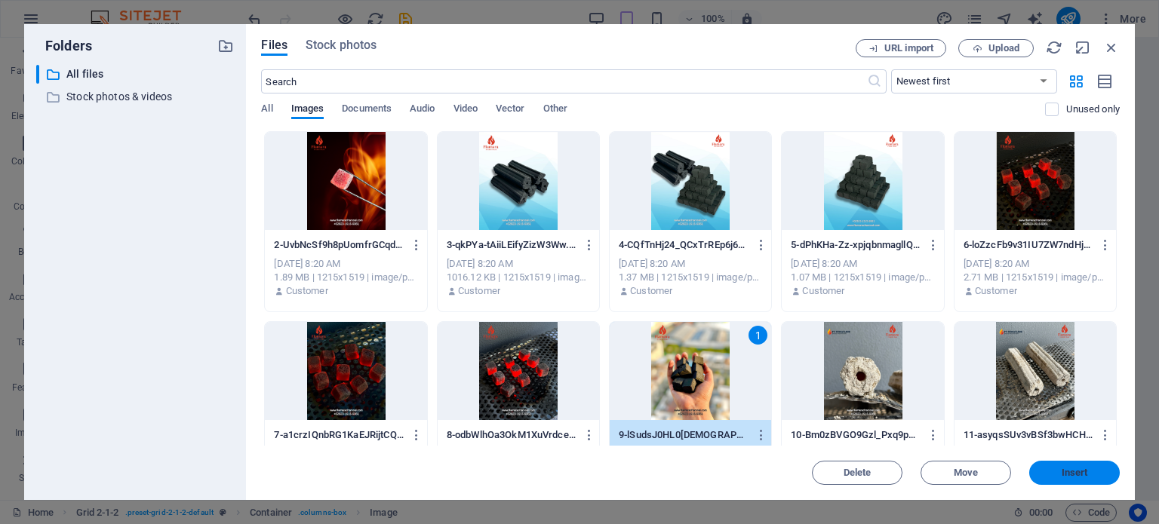
click at [1049, 473] on span "Insert" at bounding box center [1074, 472] width 78 height 9
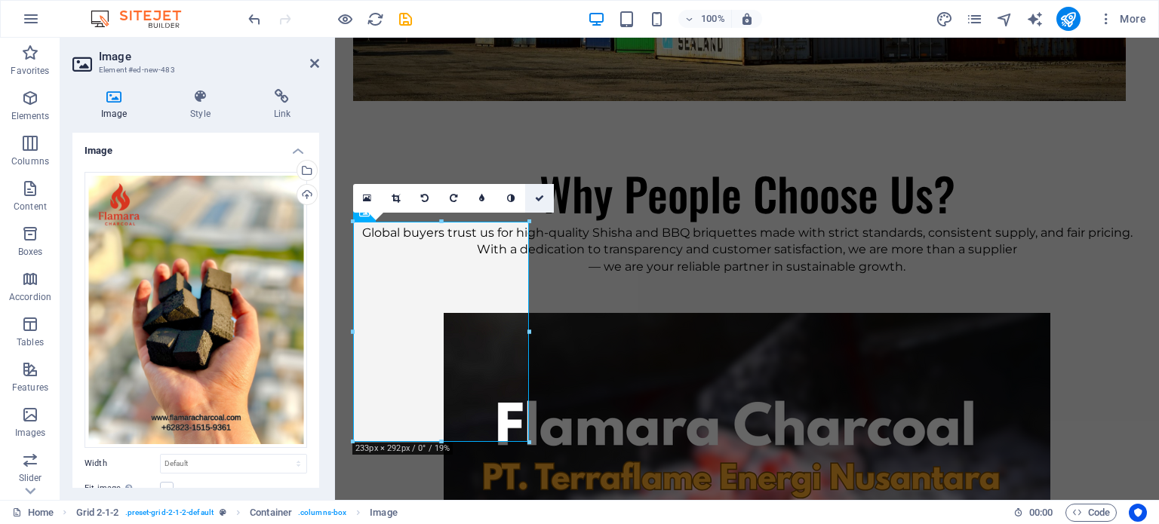
drag, startPoint x: 548, startPoint y: 189, endPoint x: 486, endPoint y: 150, distance: 72.8
click at [548, 189] on link at bounding box center [539, 198] width 29 height 29
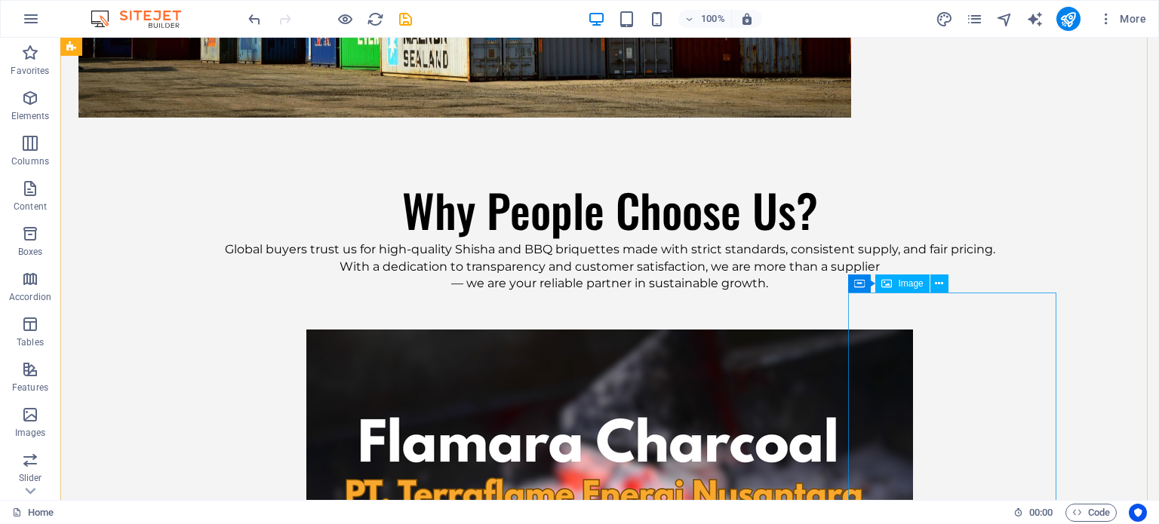
scroll to position [3975, 0]
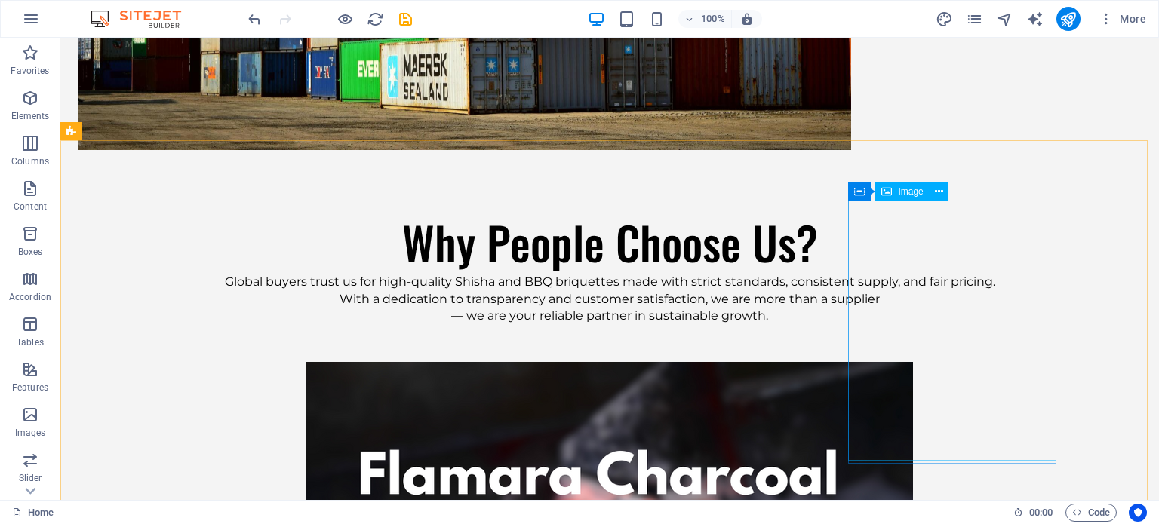
click at [895, 192] on div "Image" at bounding box center [902, 192] width 54 height 18
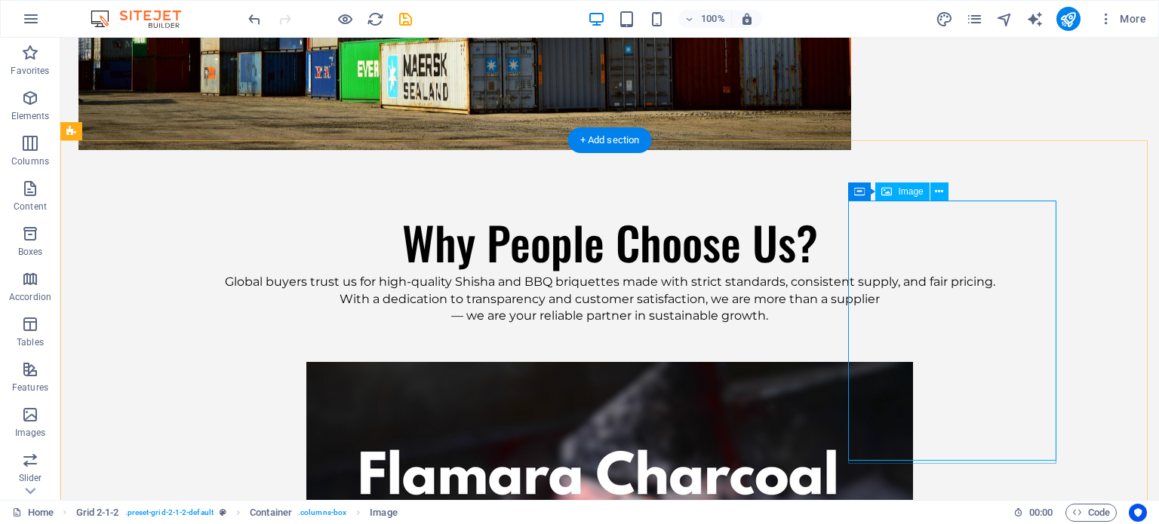
click at [898, 192] on span "Image" at bounding box center [910, 191] width 25 height 9
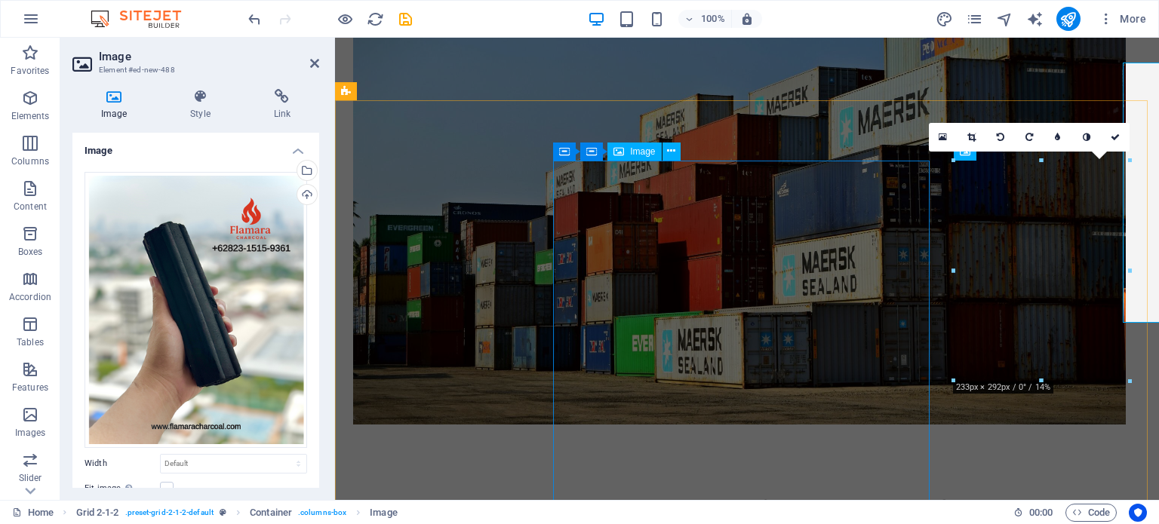
scroll to position [4113, 0]
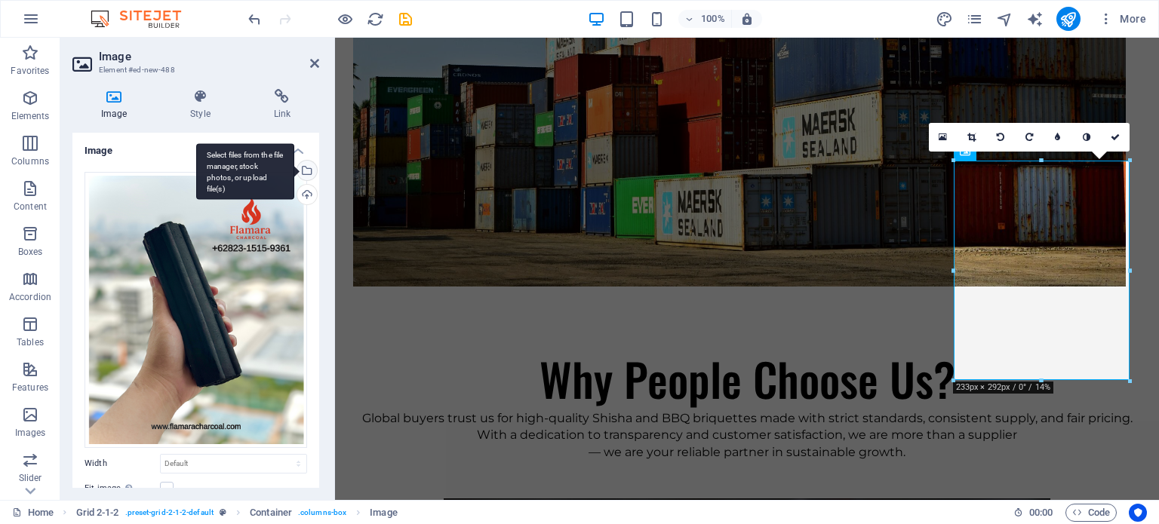
click at [308, 171] on div "Select files from the file manager, stock photos, or upload file(s)" at bounding box center [305, 172] width 23 height 23
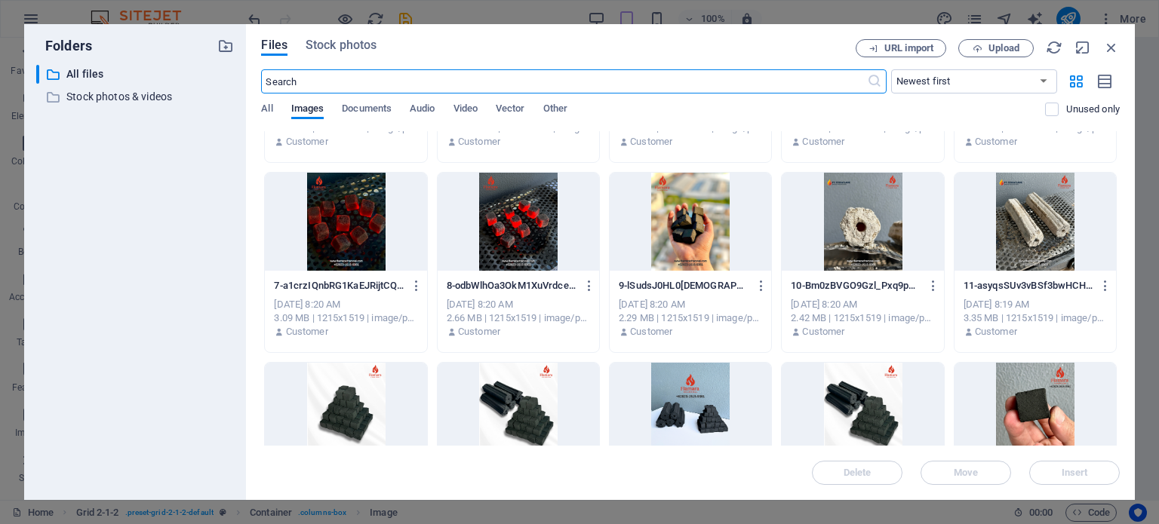
scroll to position [151, 0]
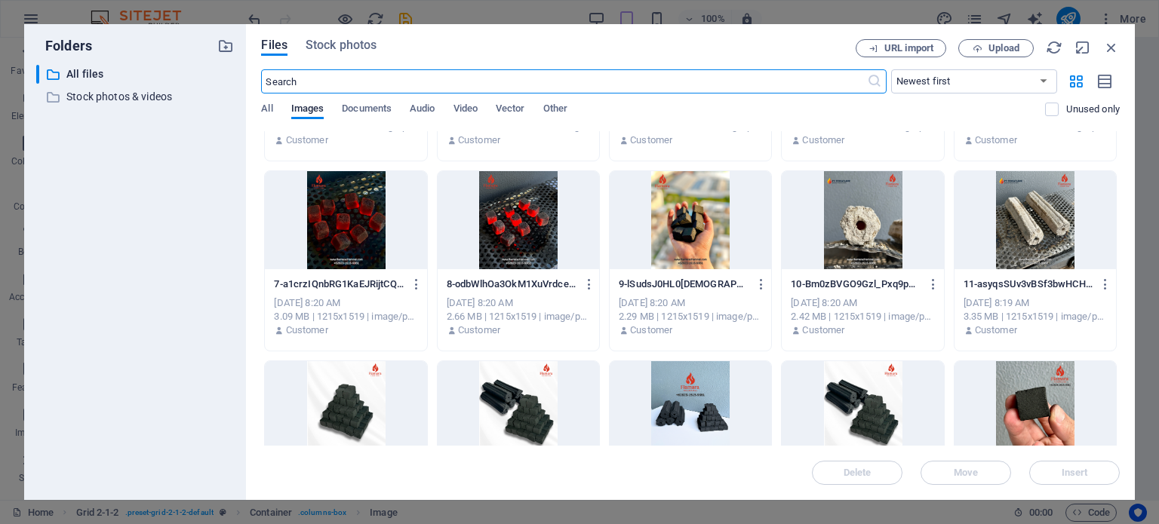
click at [1007, 223] on div at bounding box center [1034, 220] width 161 height 98
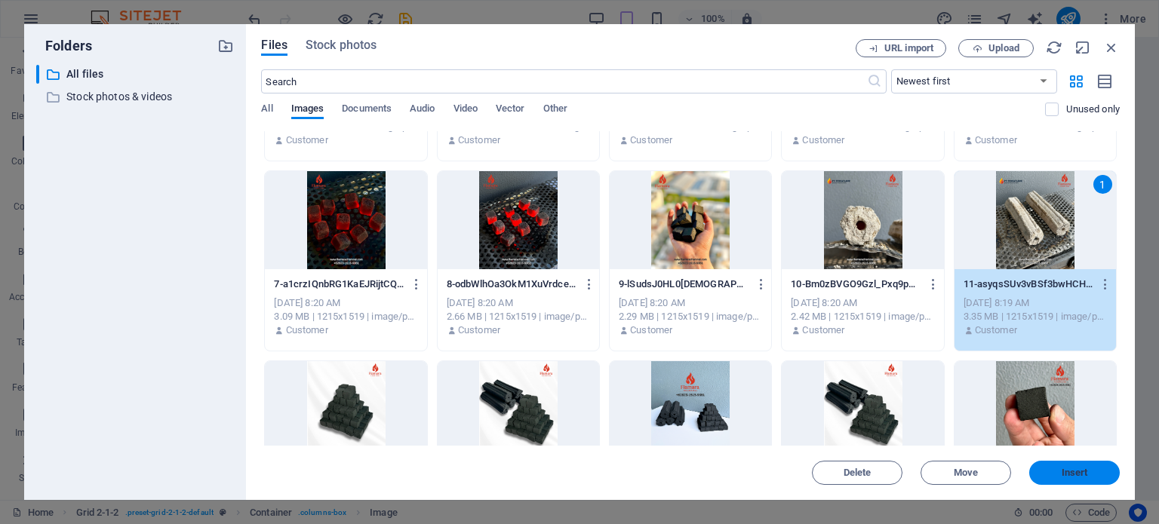
click at [1068, 465] on button "Insert" at bounding box center [1074, 473] width 91 height 24
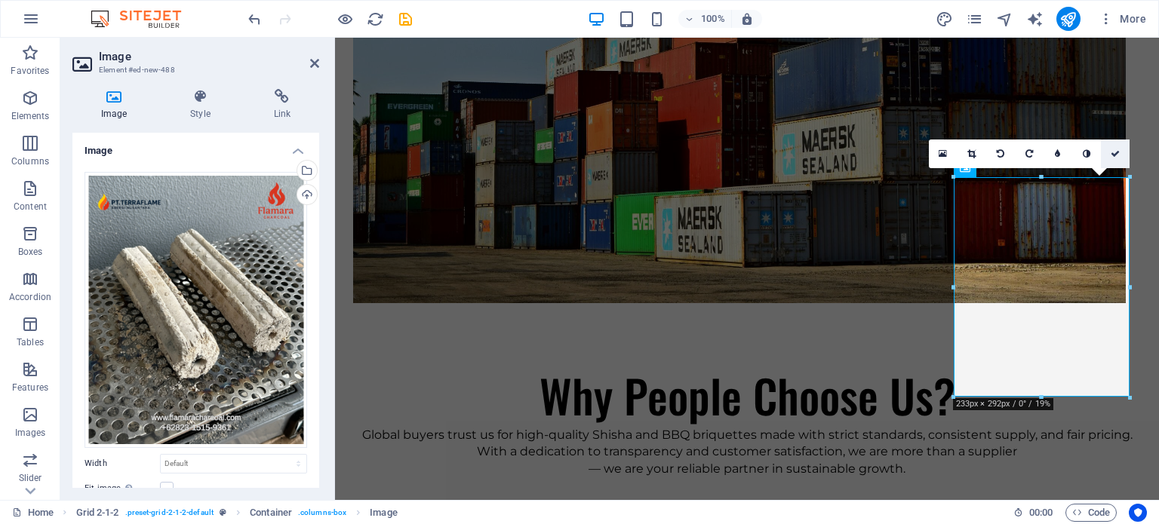
click at [1110, 162] on link at bounding box center [1115, 154] width 29 height 29
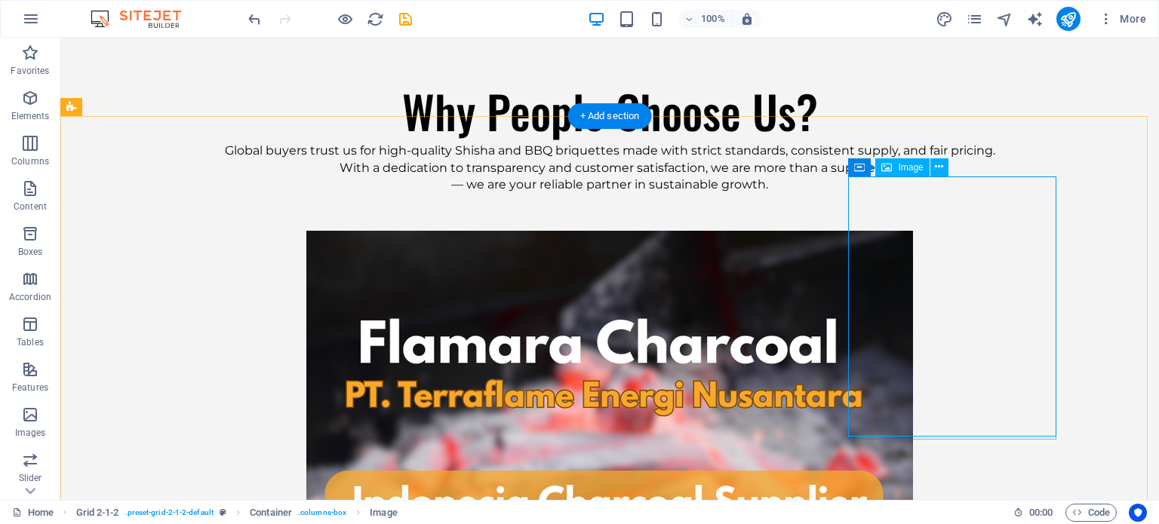
scroll to position [4110, 0]
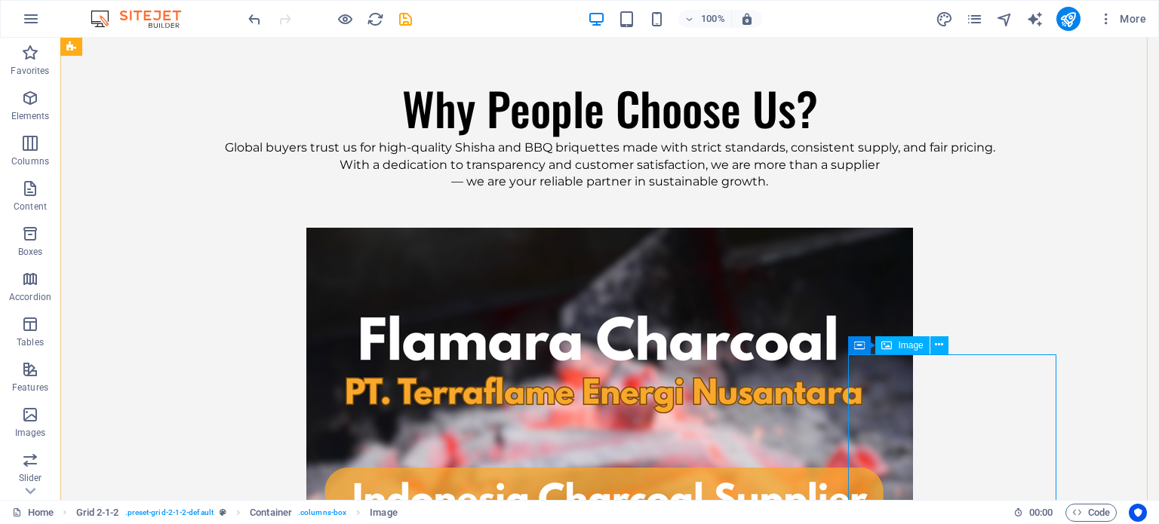
click at [883, 345] on icon at bounding box center [886, 345] width 11 height 18
click at [884, 345] on icon at bounding box center [886, 345] width 11 height 18
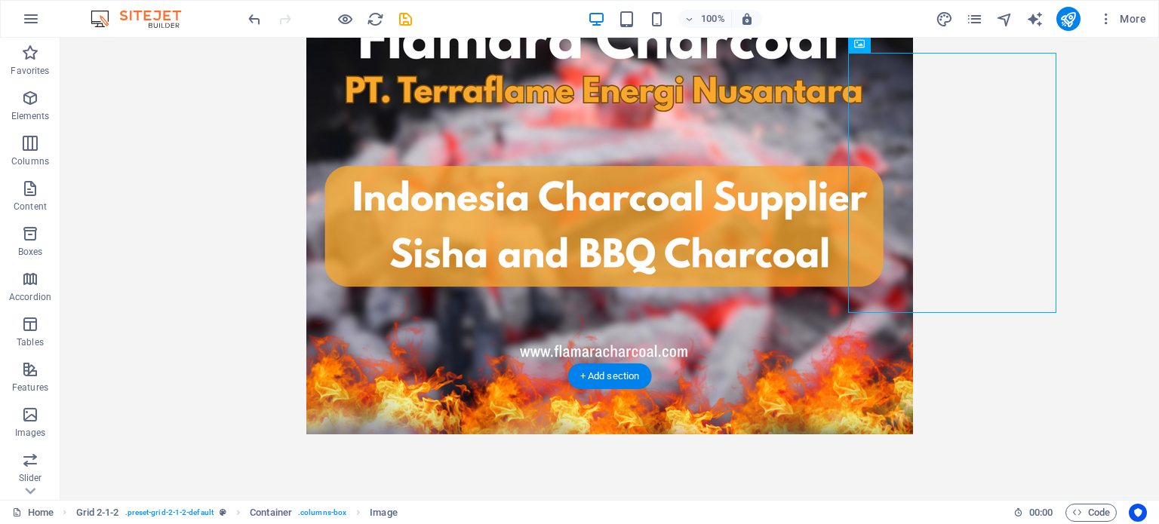
scroll to position [4261, 0]
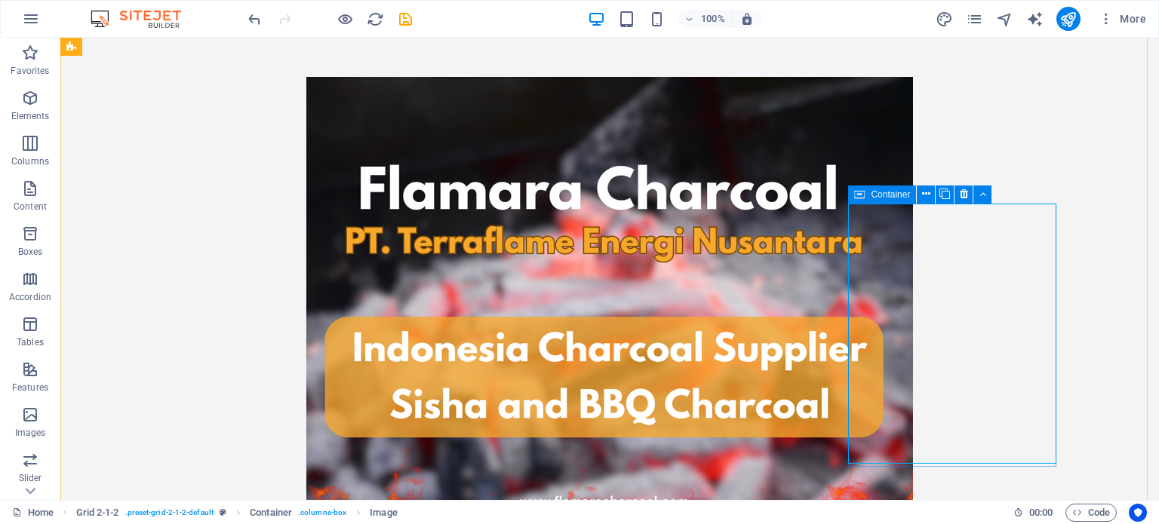
click at [861, 194] on icon at bounding box center [859, 195] width 11 height 18
drag, startPoint x: 861, startPoint y: 194, endPoint x: 537, endPoint y: 213, distance: 324.9
click at [861, 194] on icon at bounding box center [859, 195] width 11 height 18
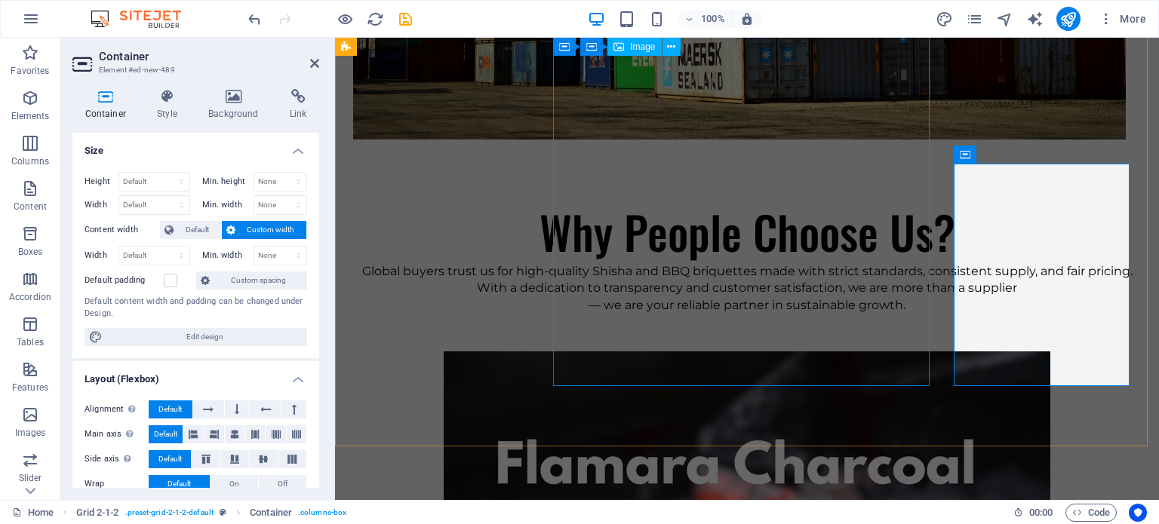
scroll to position [4357, 0]
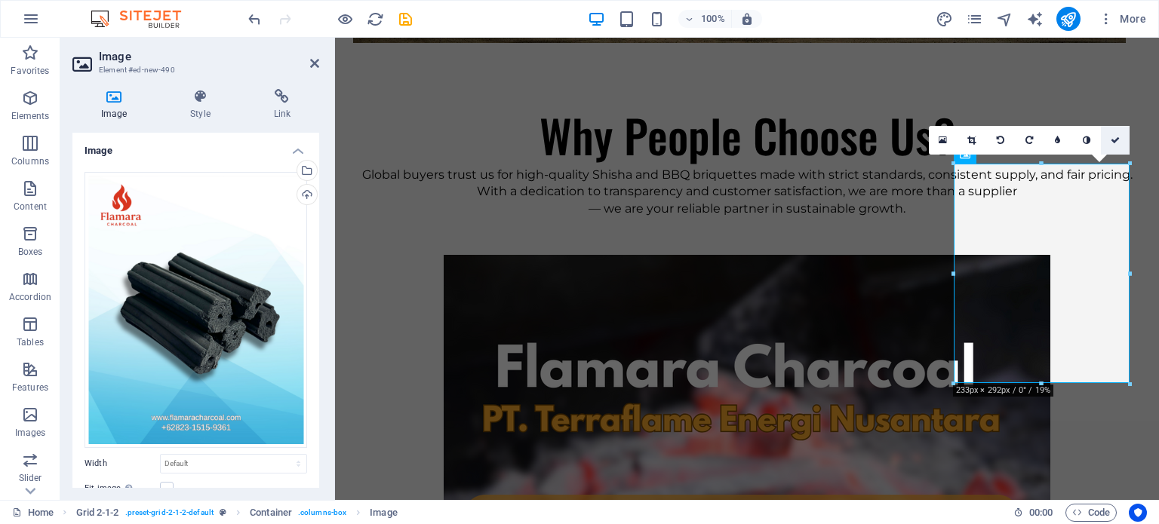
click at [1110, 137] on icon at bounding box center [1114, 140] width 9 height 9
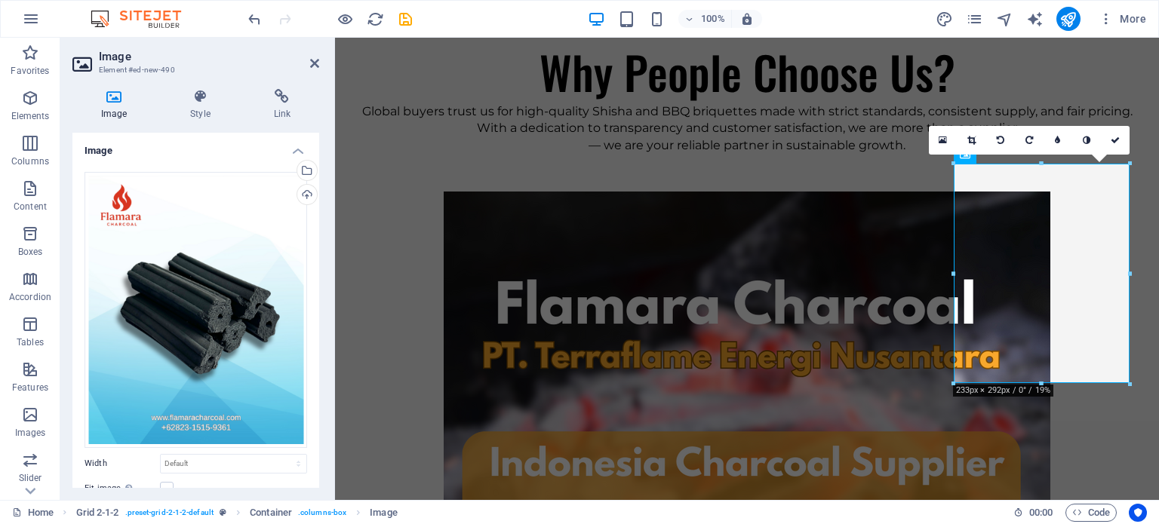
scroll to position [4261, 0]
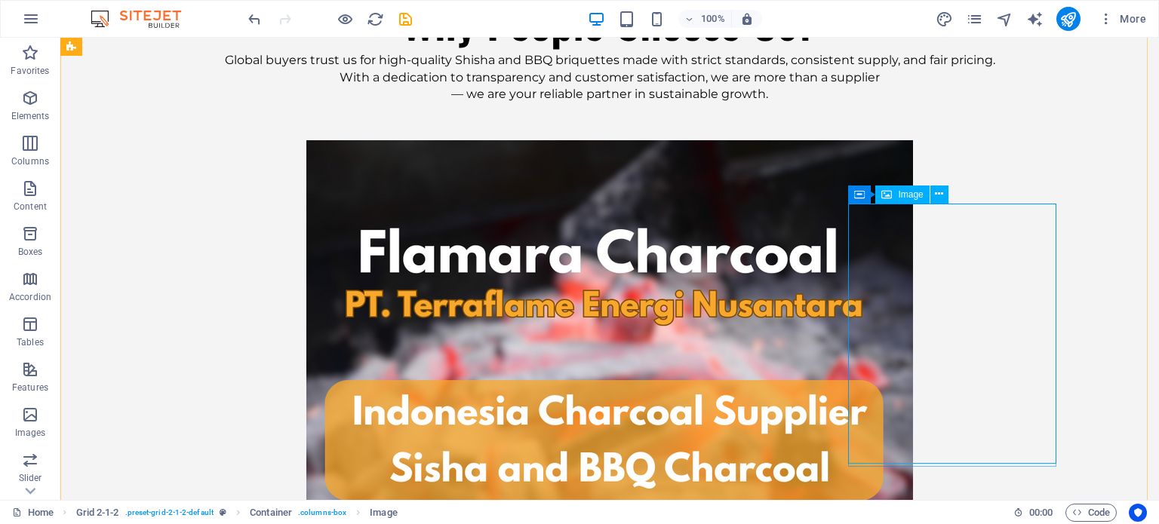
scroll to position [4357, 0]
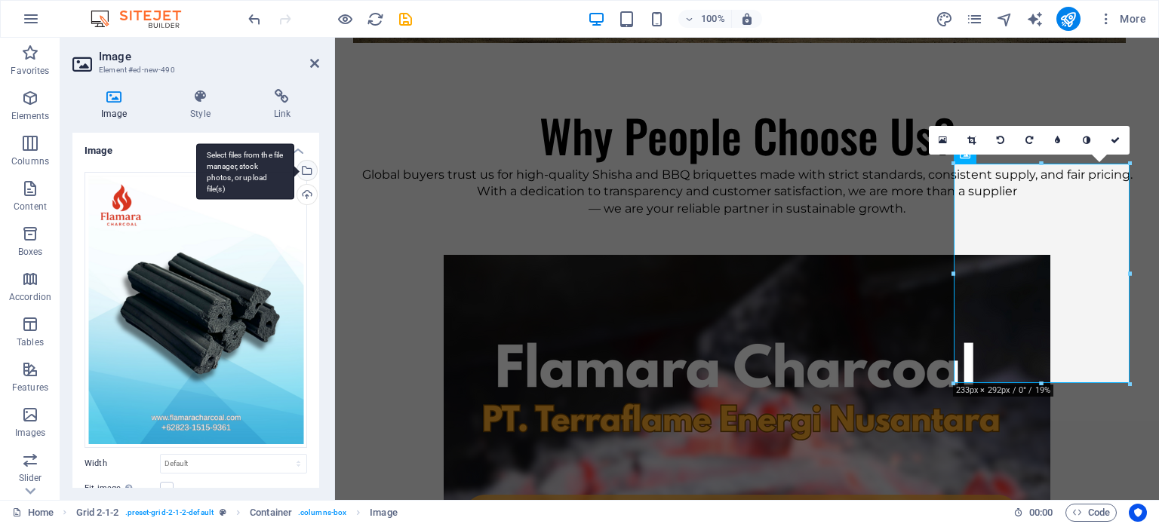
click at [304, 167] on div "Select files from the file manager, stock photos, or upload file(s)" at bounding box center [305, 172] width 23 height 23
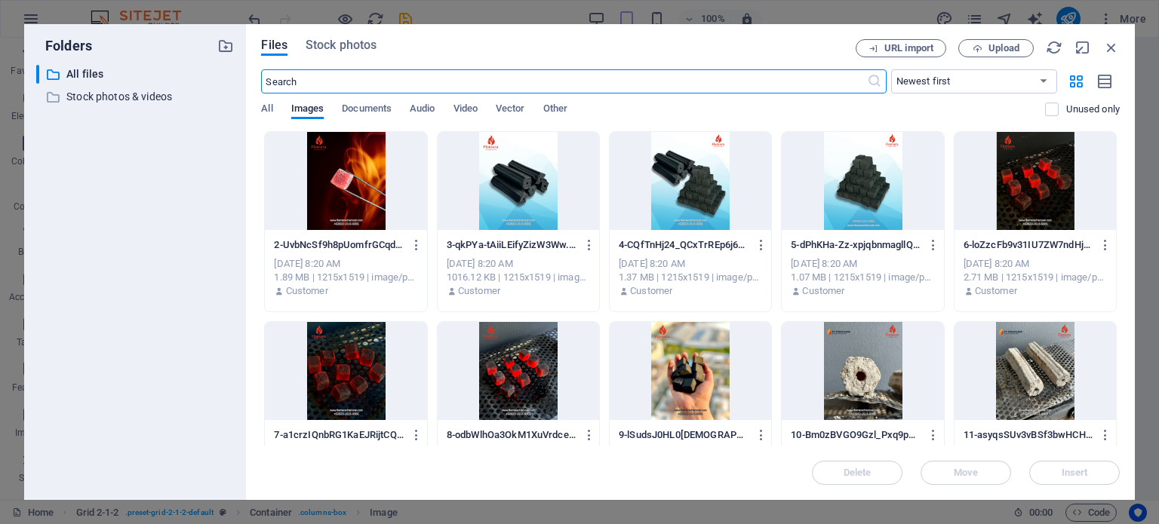
scroll to position [4341, 0]
click at [858, 359] on div at bounding box center [862, 371] width 161 height 98
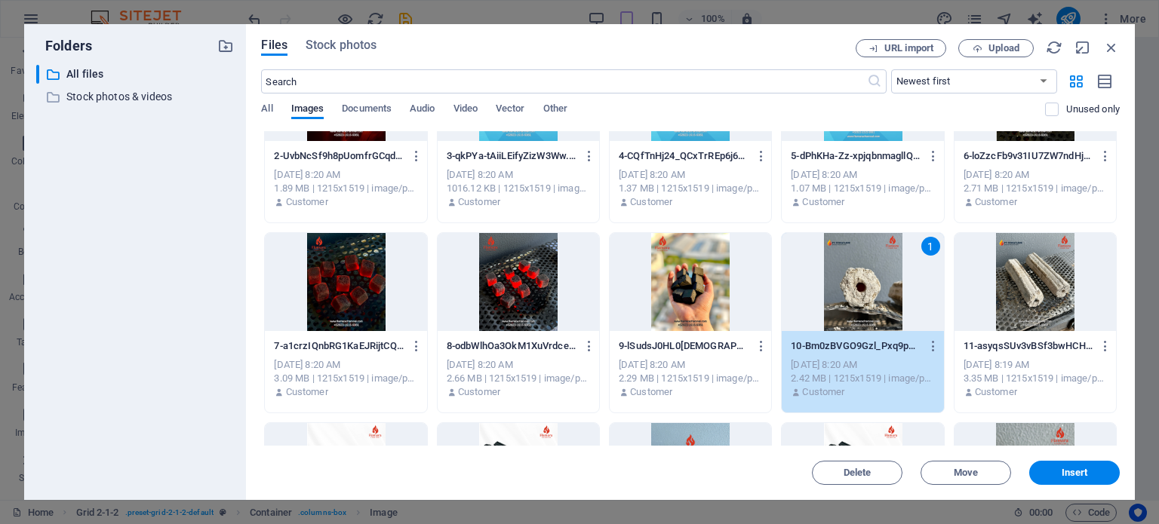
scroll to position [151, 0]
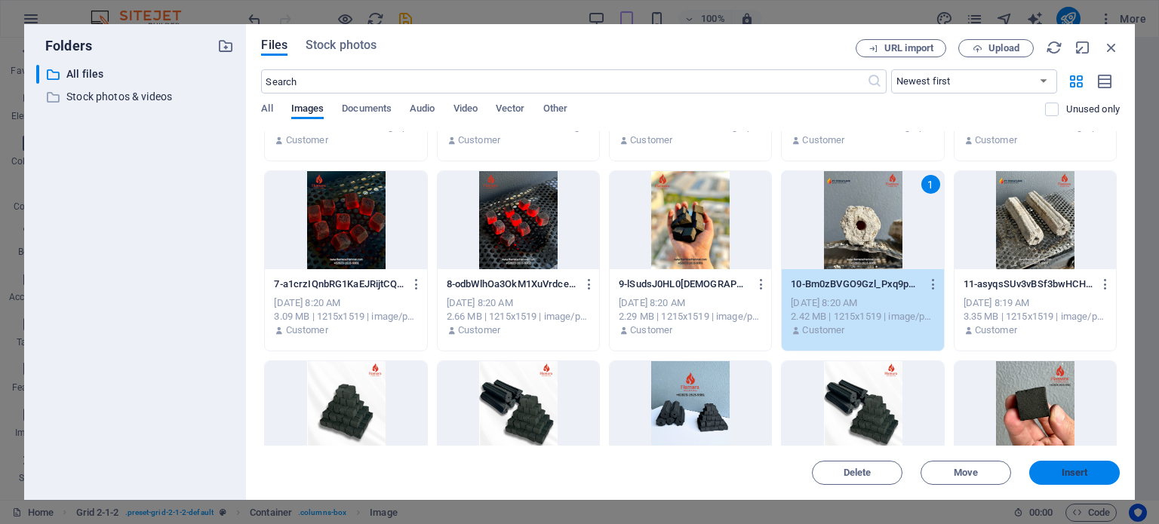
click at [1043, 469] on span "Insert" at bounding box center [1074, 472] width 78 height 9
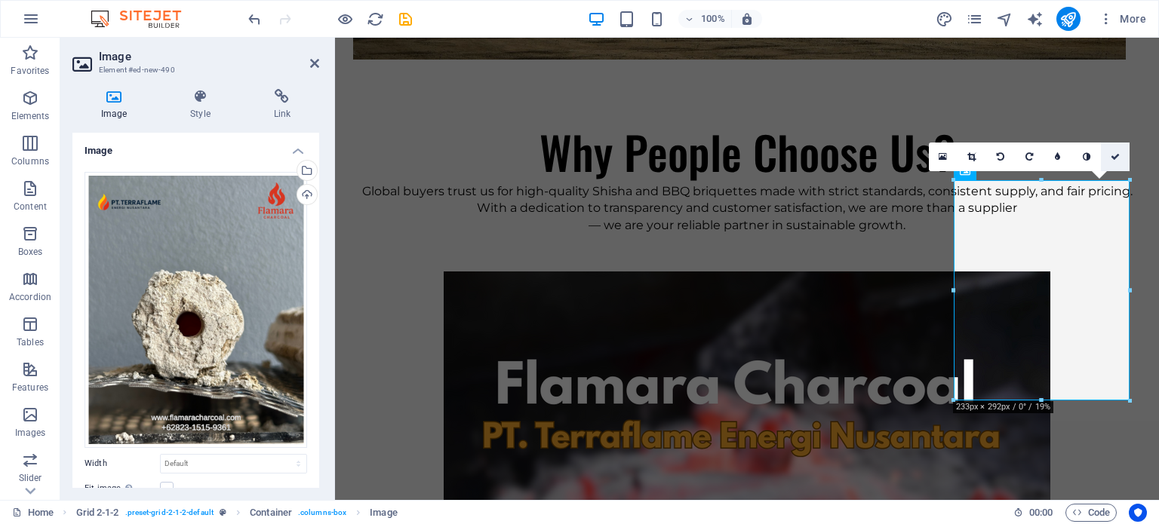
click at [1107, 161] on link at bounding box center [1115, 157] width 29 height 29
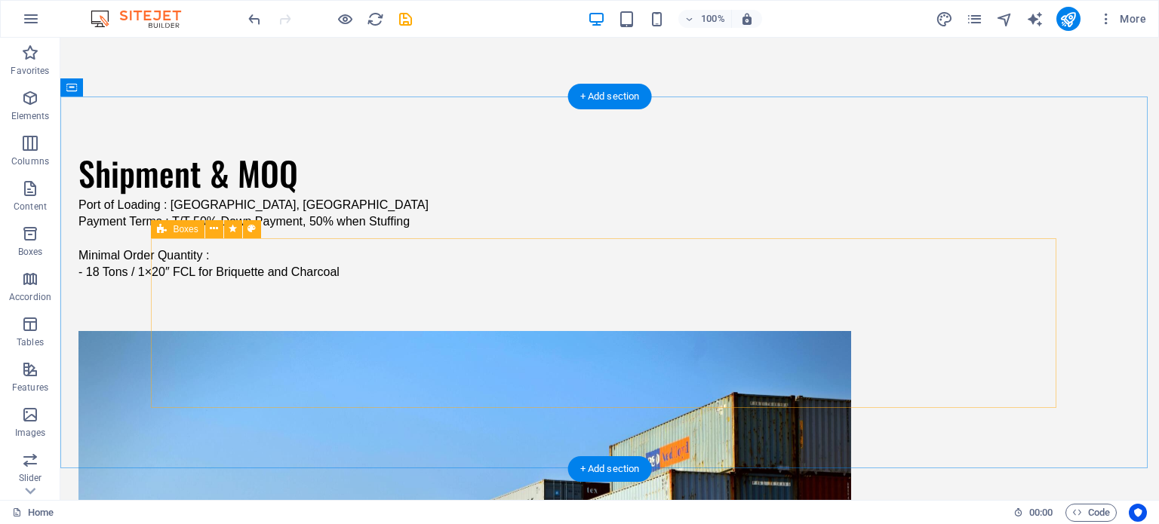
scroll to position [3292, 0]
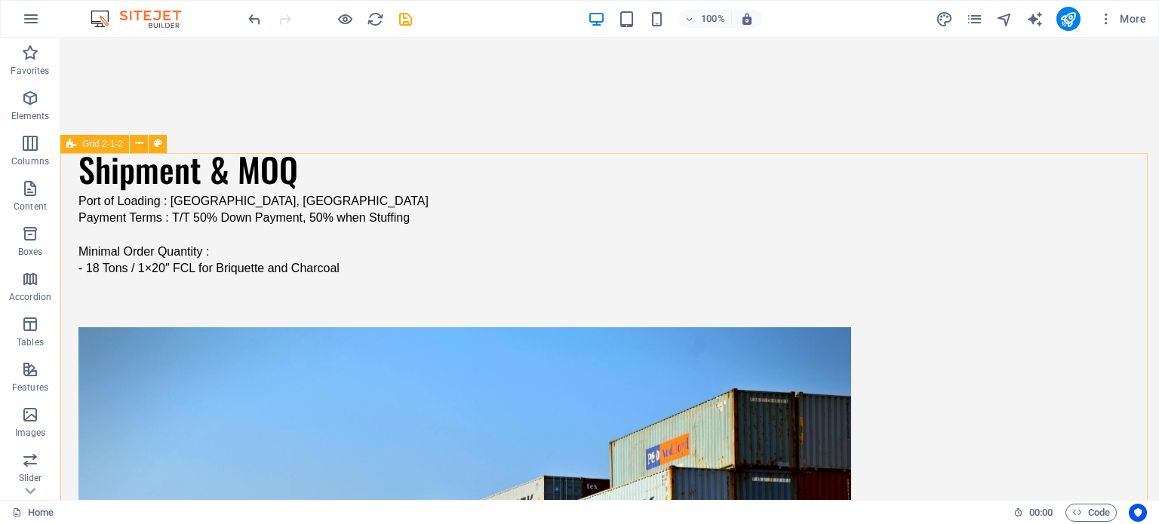
click at [121, 141] on span "Grid 2-1-2" at bounding box center [102, 144] width 41 height 9
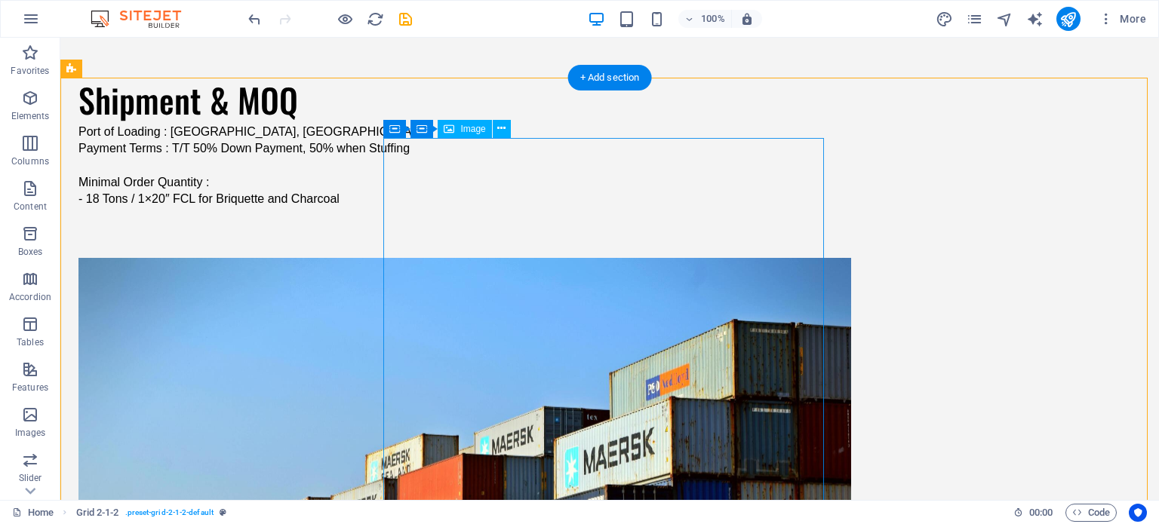
scroll to position [3367, 0]
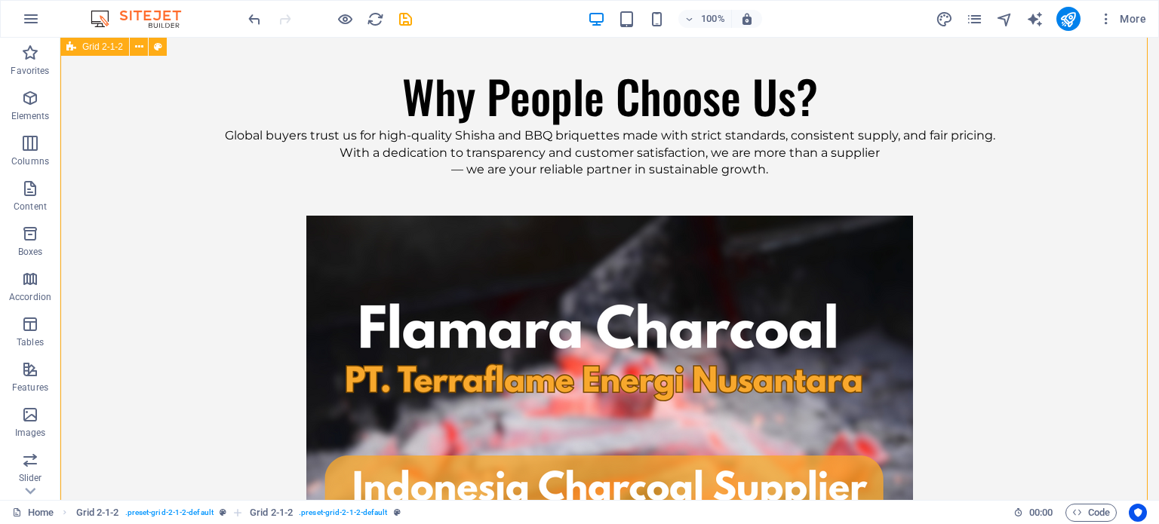
scroll to position [3895, 0]
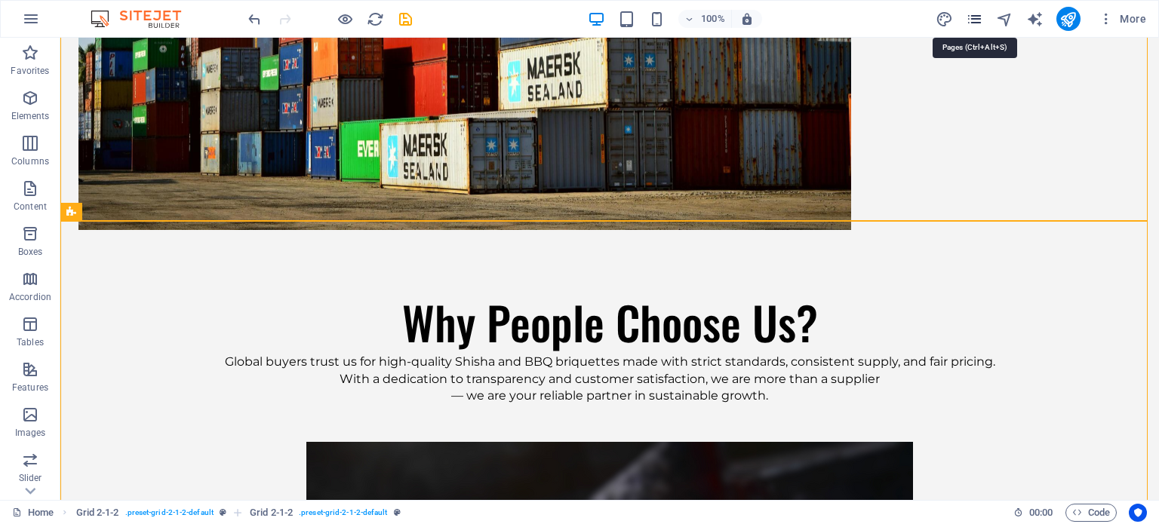
click at [980, 11] on icon "pages" at bounding box center [974, 19] width 17 height 17
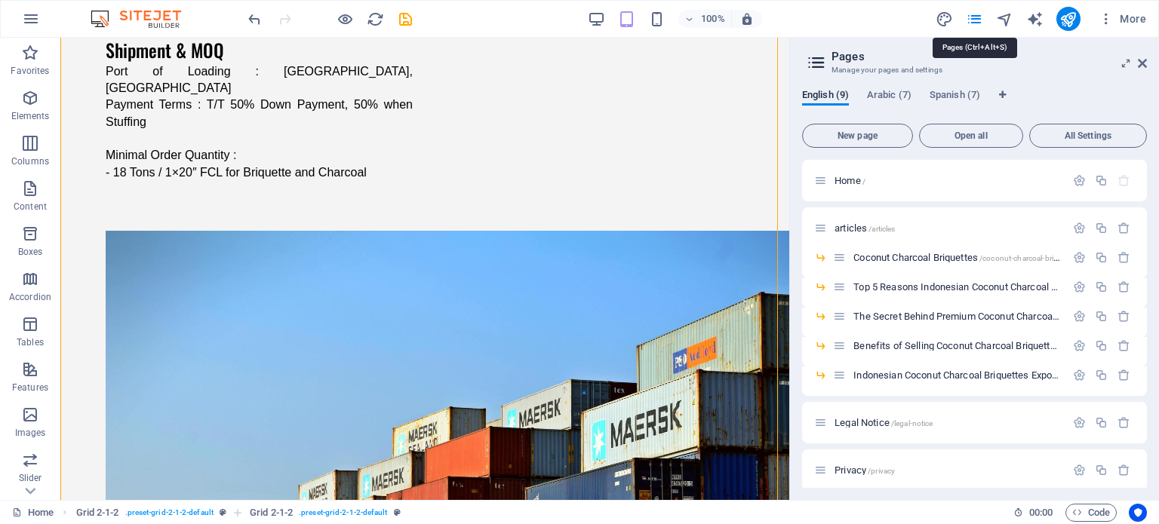
scroll to position [3419, 0]
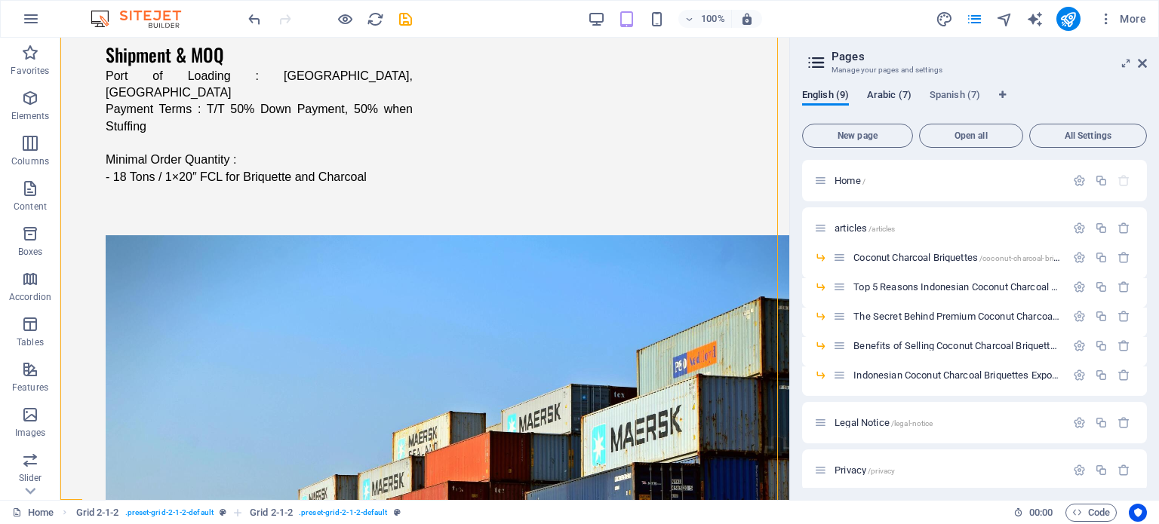
click at [892, 91] on span "Arabic (7)" at bounding box center [889, 96] width 45 height 21
click at [905, 165] on div "Home /" at bounding box center [974, 180] width 345 height 41
click at [864, 177] on span "/" at bounding box center [863, 181] width 3 height 8
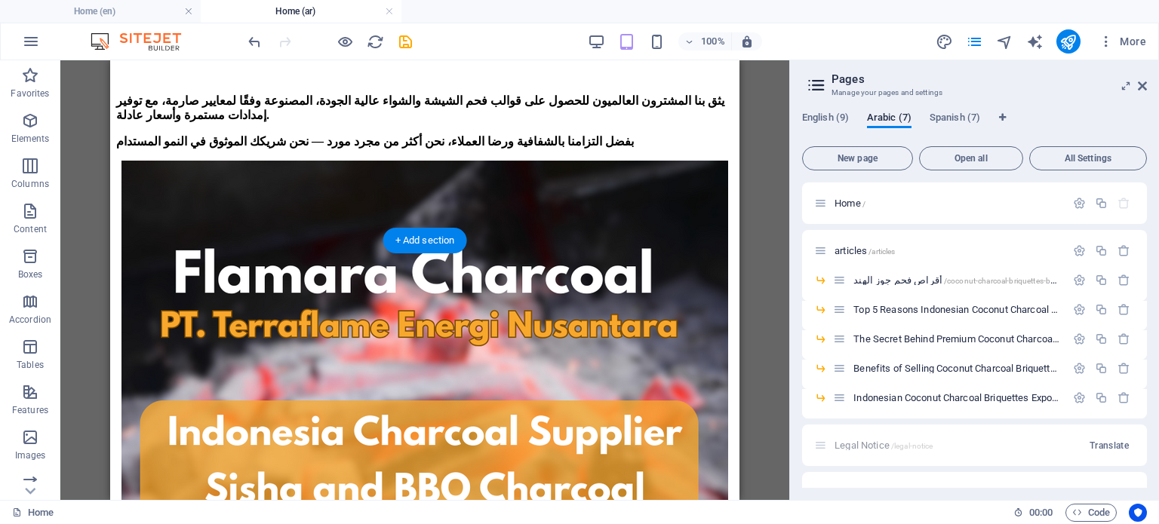
scroll to position [3558, 0]
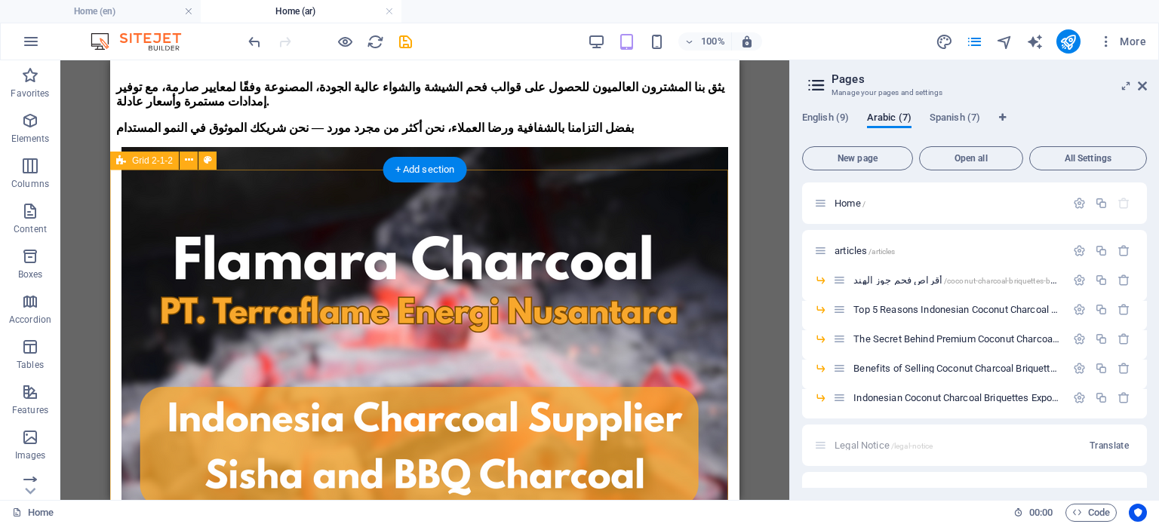
click at [190, 161] on icon at bounding box center [189, 160] width 8 height 16
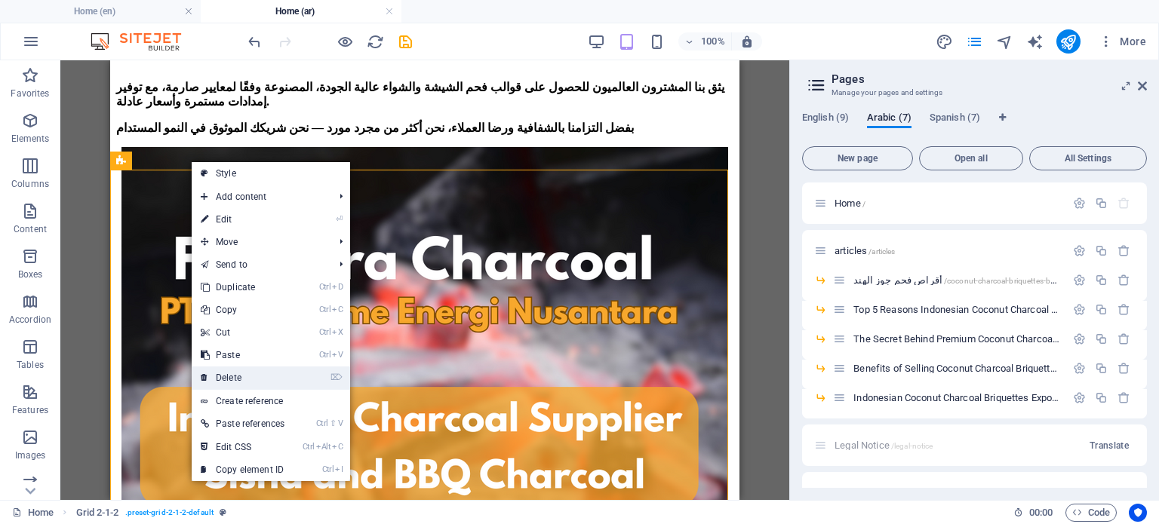
click at [247, 369] on link "⌦ Delete" at bounding box center [243, 378] width 102 height 23
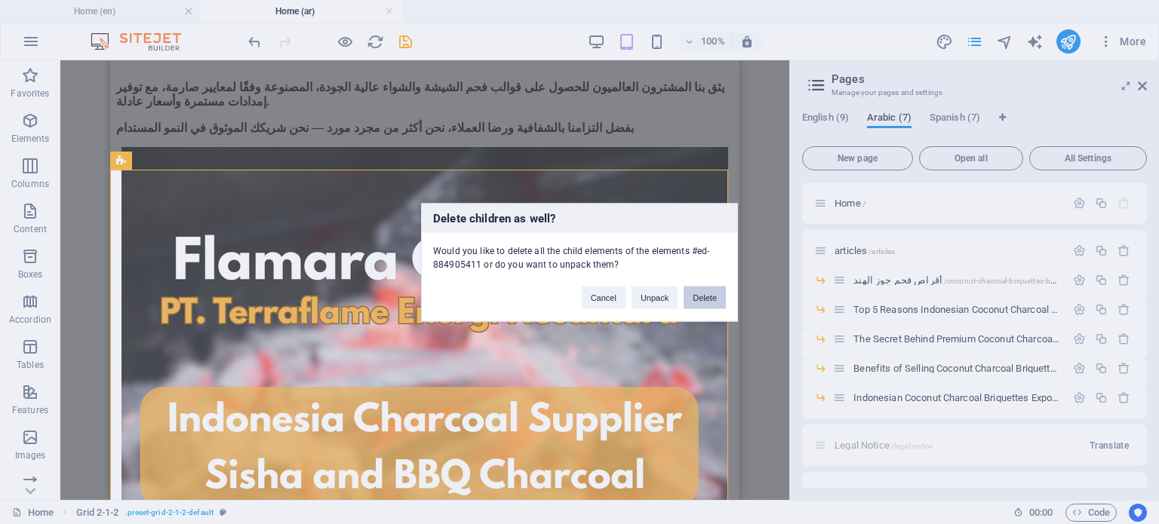
click at [689, 295] on button "Delete" at bounding box center [704, 297] width 42 height 23
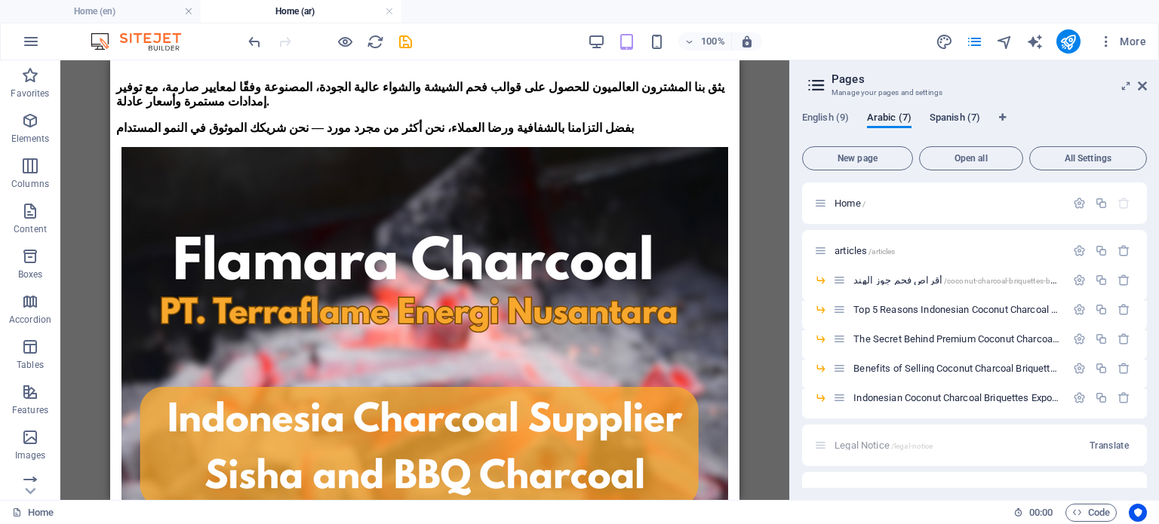
click at [940, 121] on span "Spanish (7)" at bounding box center [954, 119] width 51 height 21
click at [847, 201] on span "Home /" at bounding box center [849, 203] width 31 height 11
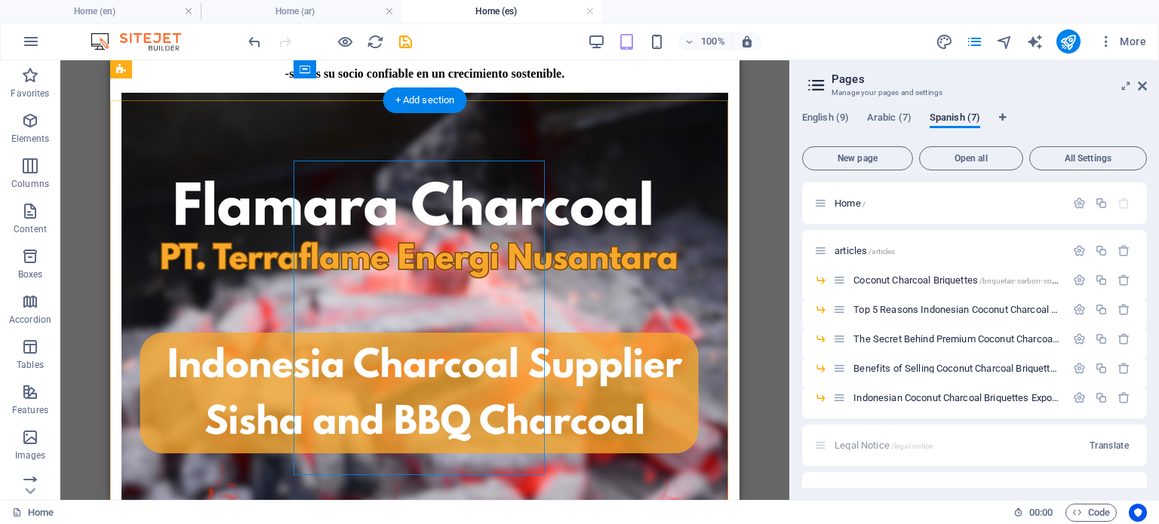
scroll to position [3998, 0]
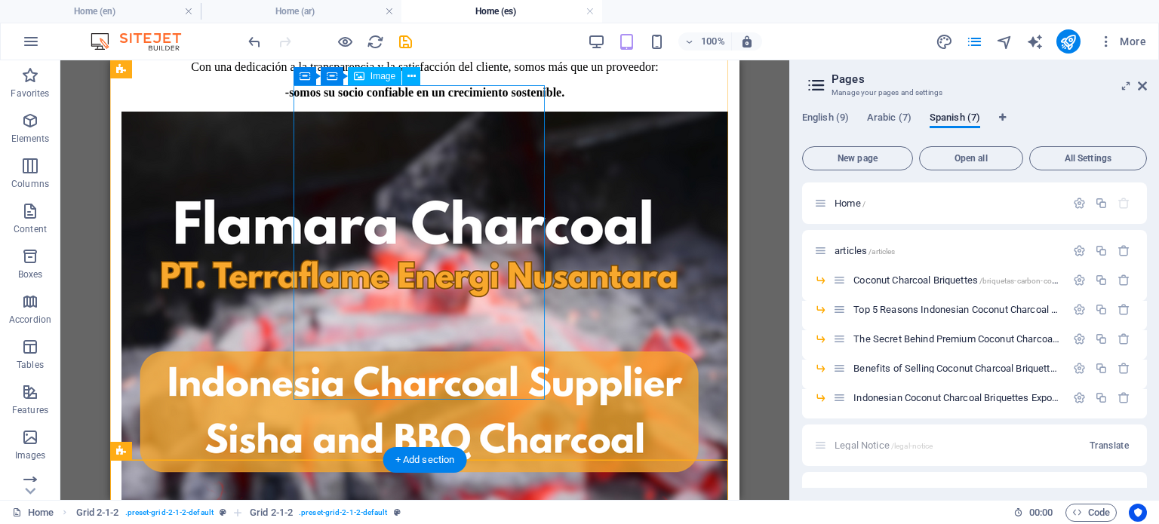
scroll to position [3923, 0]
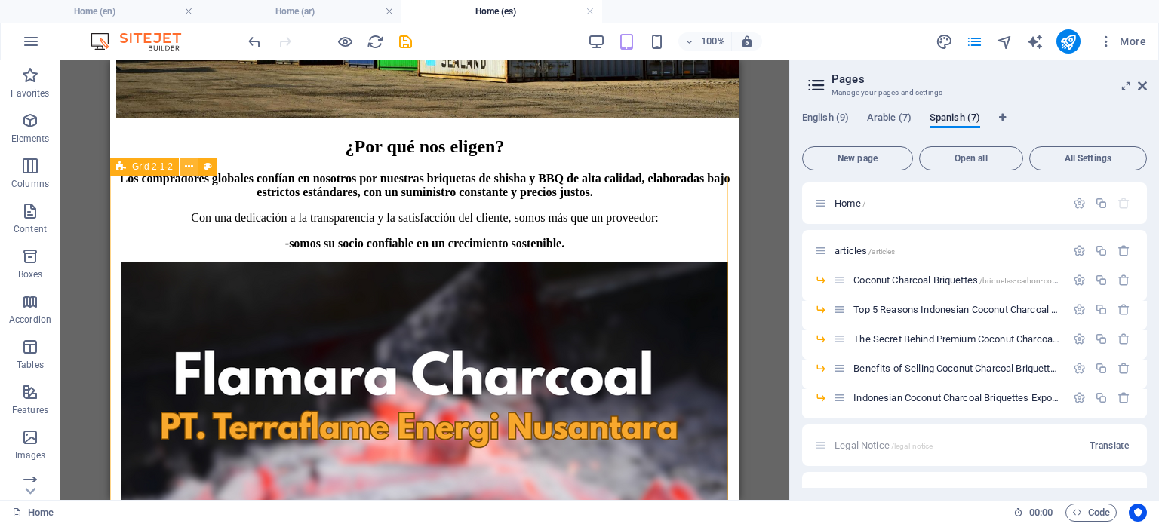
click at [187, 169] on icon at bounding box center [189, 167] width 8 height 16
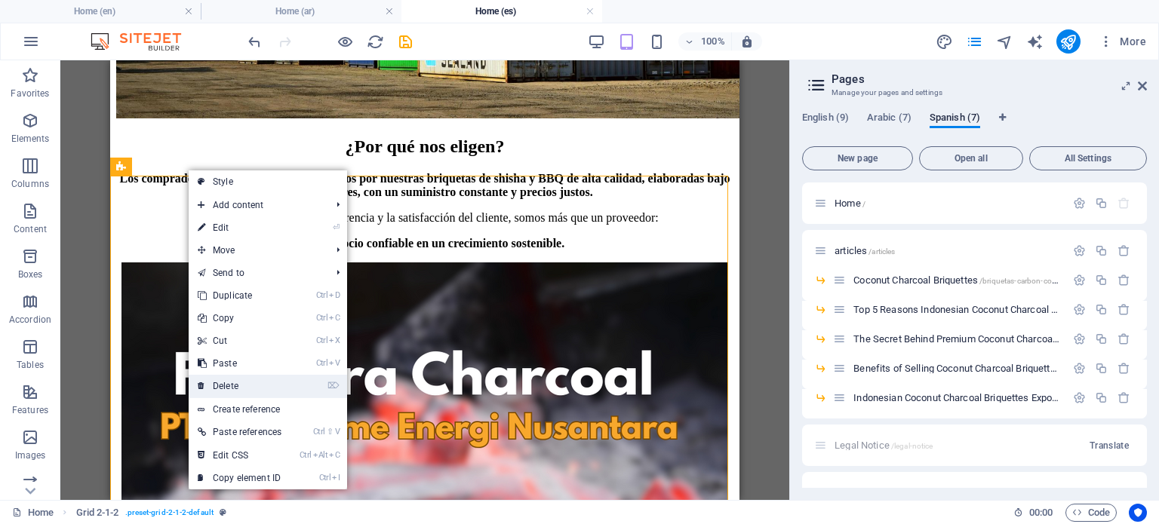
click at [226, 385] on link "⌦ Delete" at bounding box center [240, 386] width 102 height 23
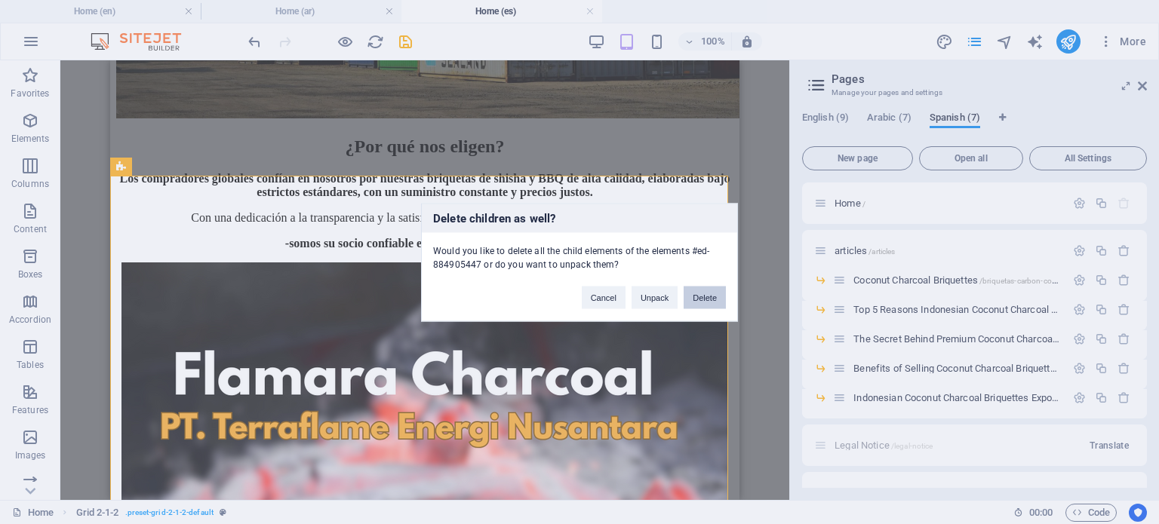
click at [694, 293] on button "Delete" at bounding box center [704, 297] width 42 height 23
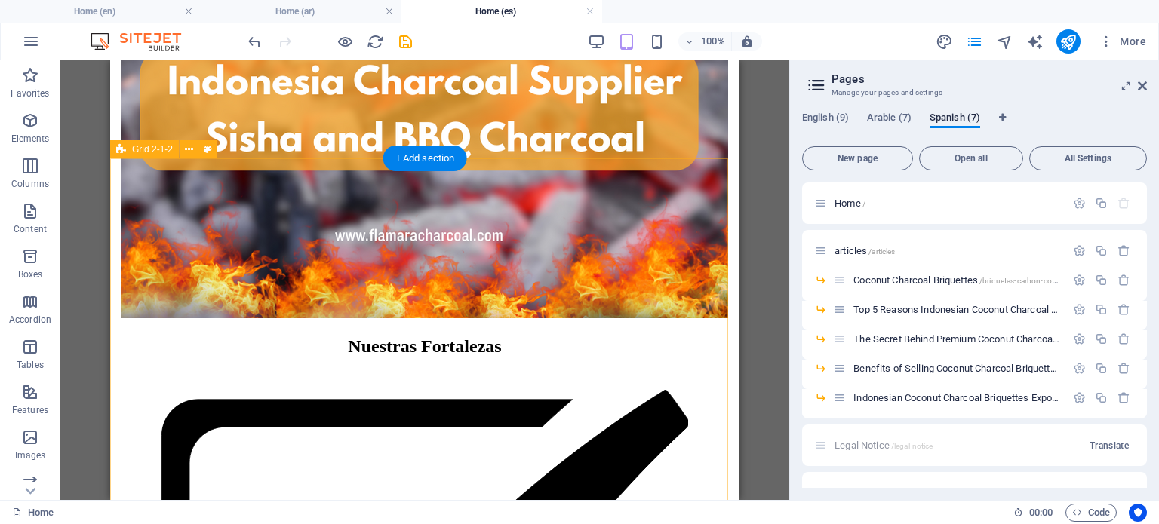
scroll to position [3998, 0]
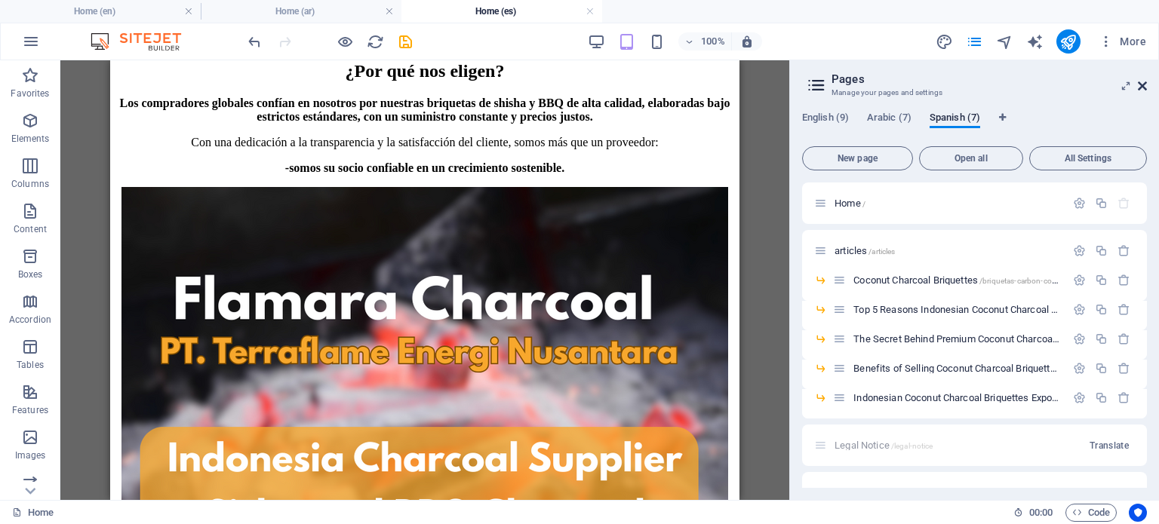
click at [1141, 84] on icon at bounding box center [1142, 86] width 9 height 12
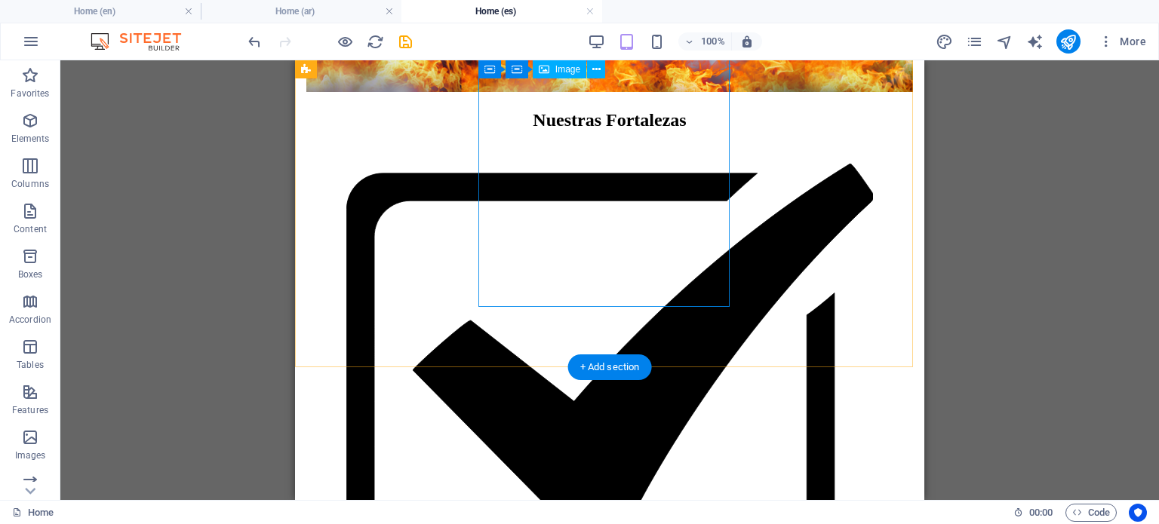
scroll to position [4451, 0]
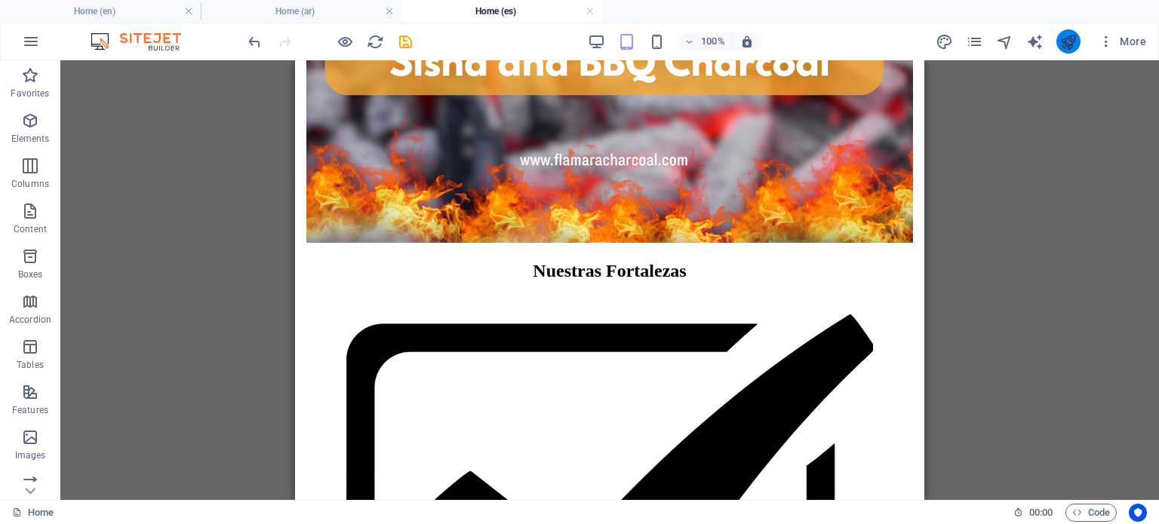
click at [1065, 35] on icon "publish" at bounding box center [1067, 41] width 17 height 17
